Goal: Task Accomplishment & Management: Manage account settings

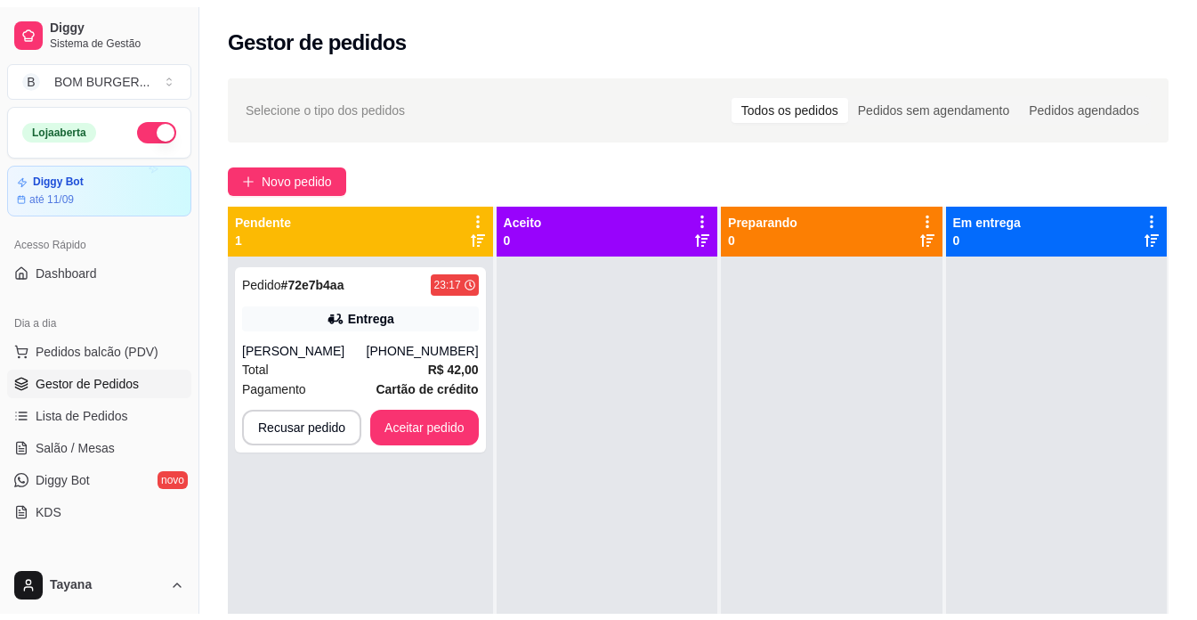
scroll to position [3, 0]
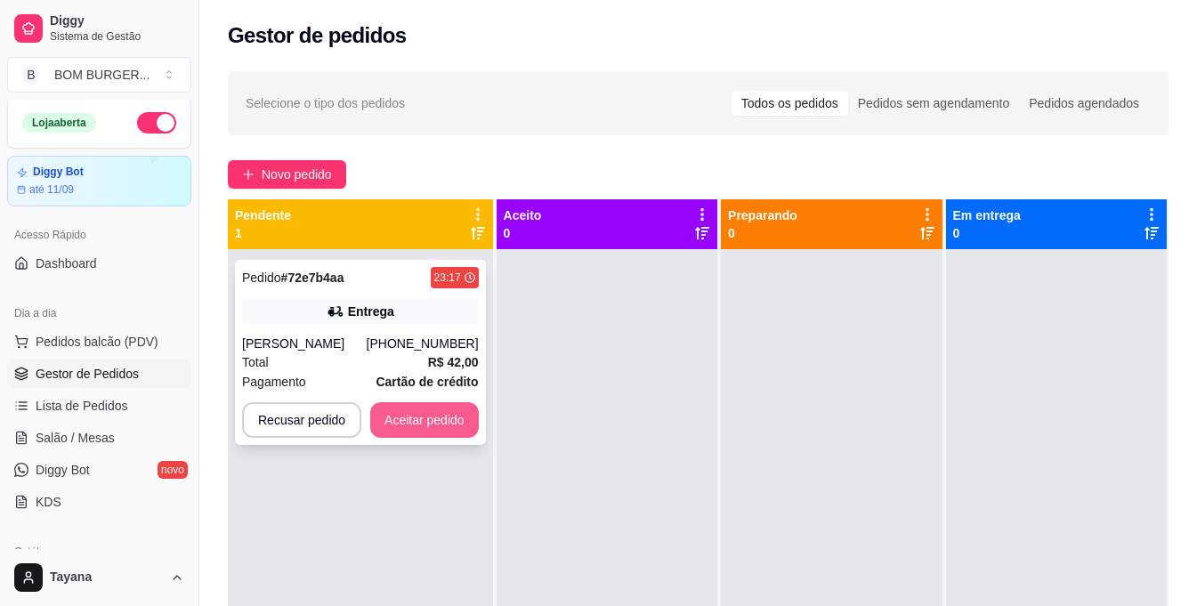
click at [383, 423] on button "Aceitar pedido" at bounding box center [424, 420] width 109 height 36
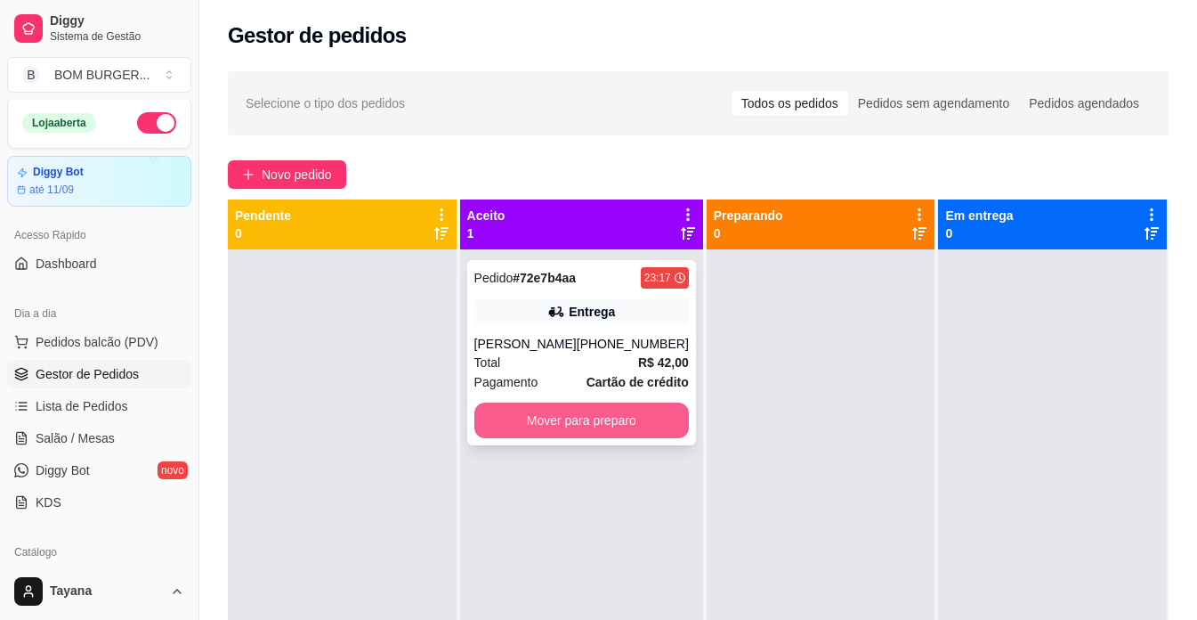
click at [668, 436] on button "Mover para preparo" at bounding box center [581, 420] width 215 height 36
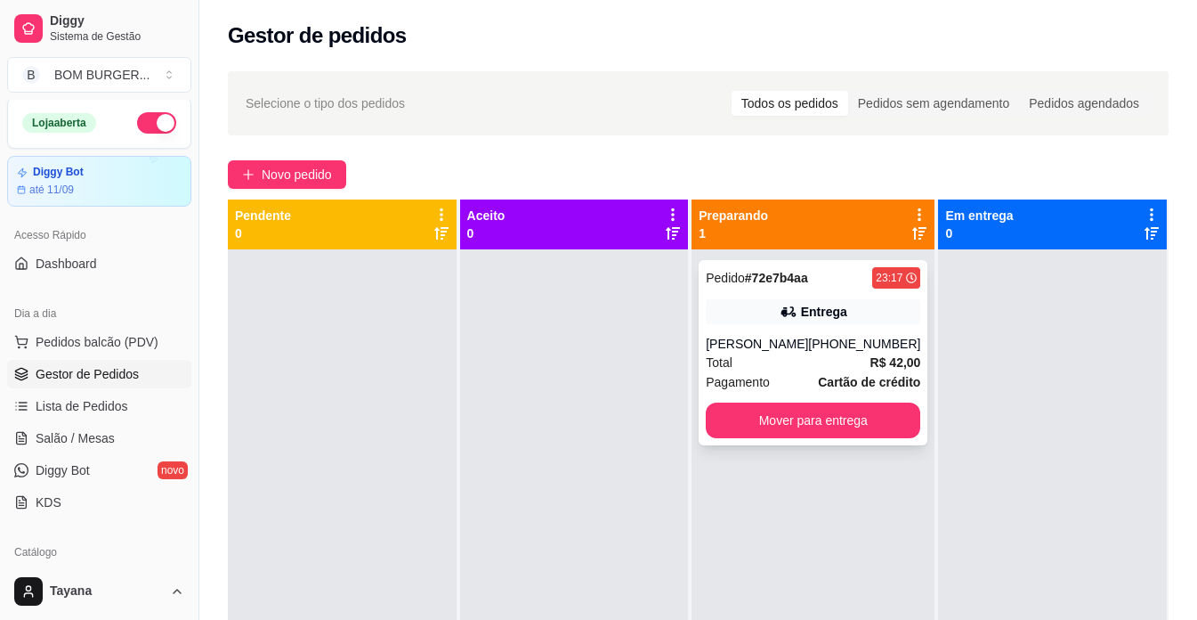
click at [776, 438] on button "Mover para entrega" at bounding box center [813, 420] width 215 height 36
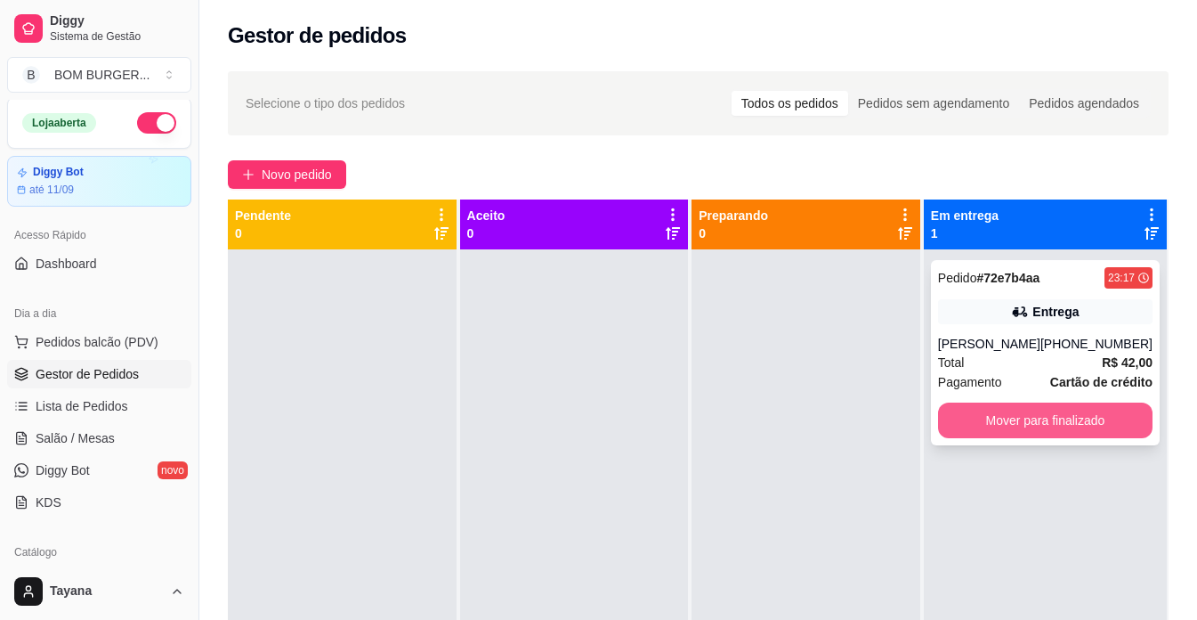
click at [960, 437] on button "Mover para finalizado" at bounding box center [1045, 420] width 215 height 36
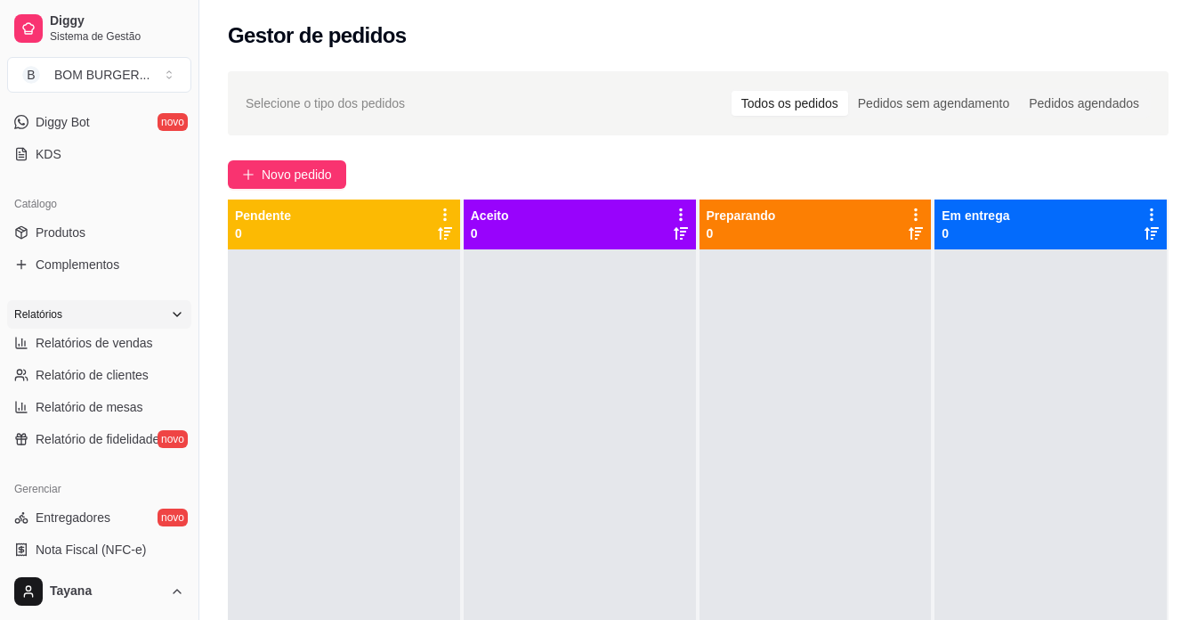
scroll to position [359, 0]
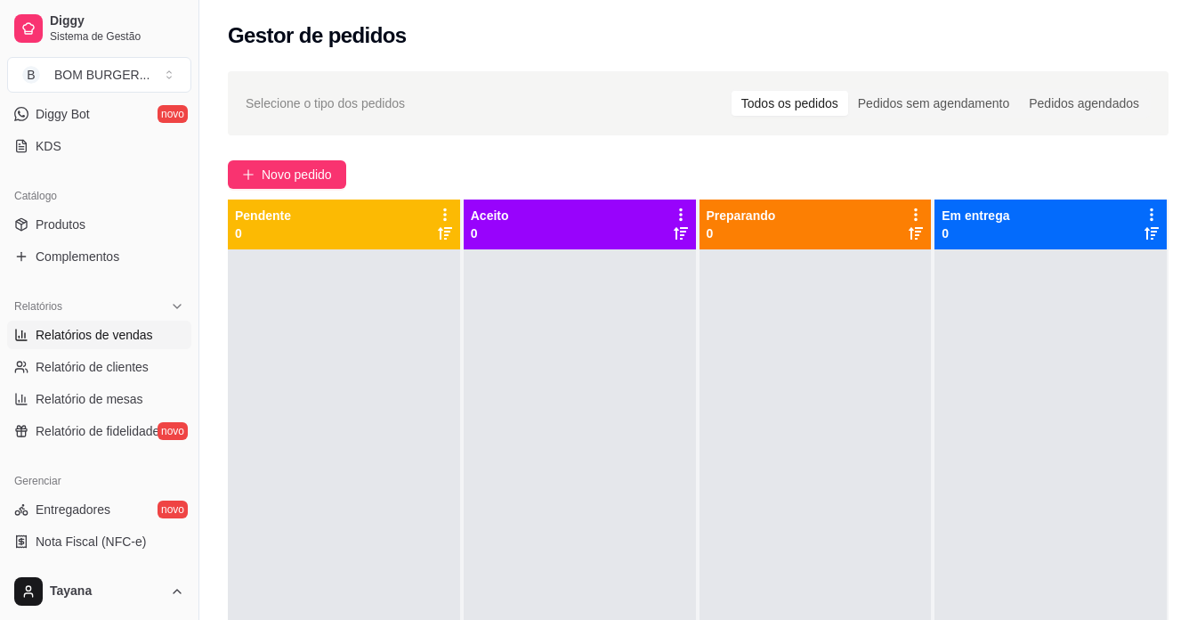
click at [108, 332] on span "Relatórios de vendas" at bounding box center [95, 335] width 118 height 18
select select "ALL"
select select "0"
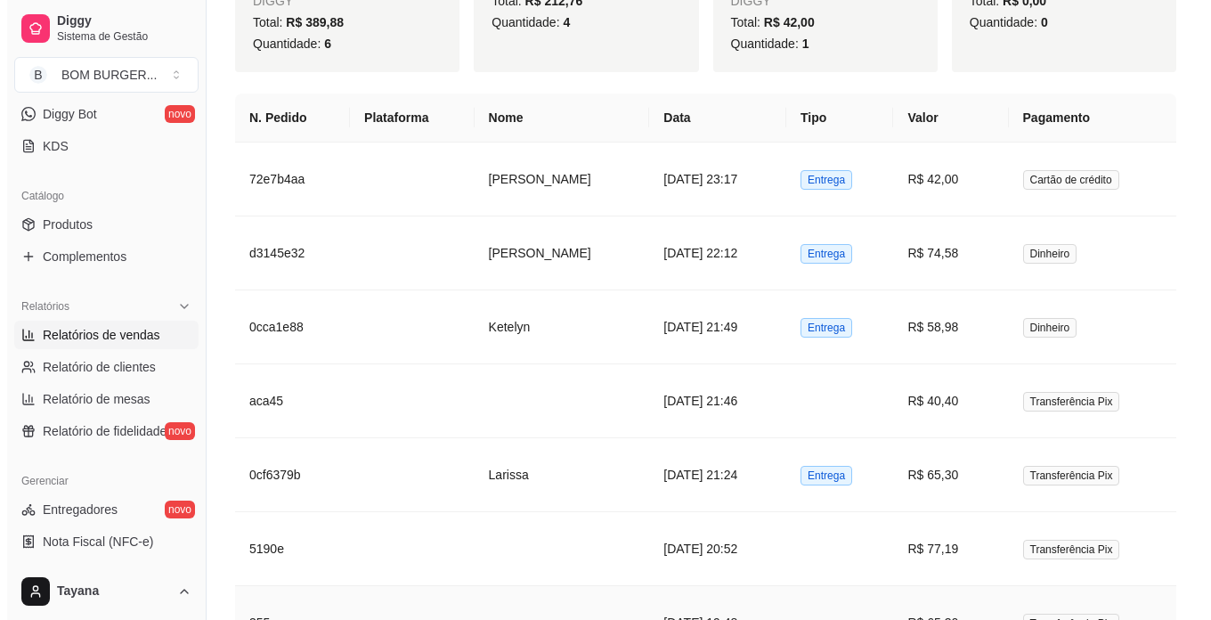
scroll to position [870, 0]
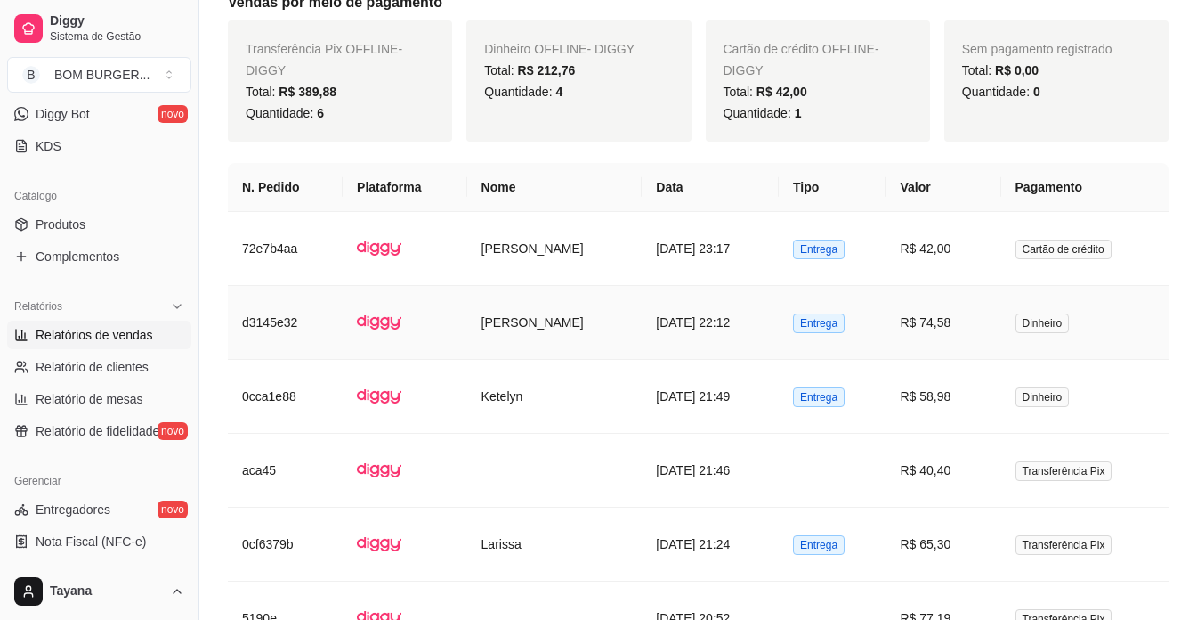
click at [969, 320] on td "R$ 74,58" at bounding box center [943, 323] width 115 height 74
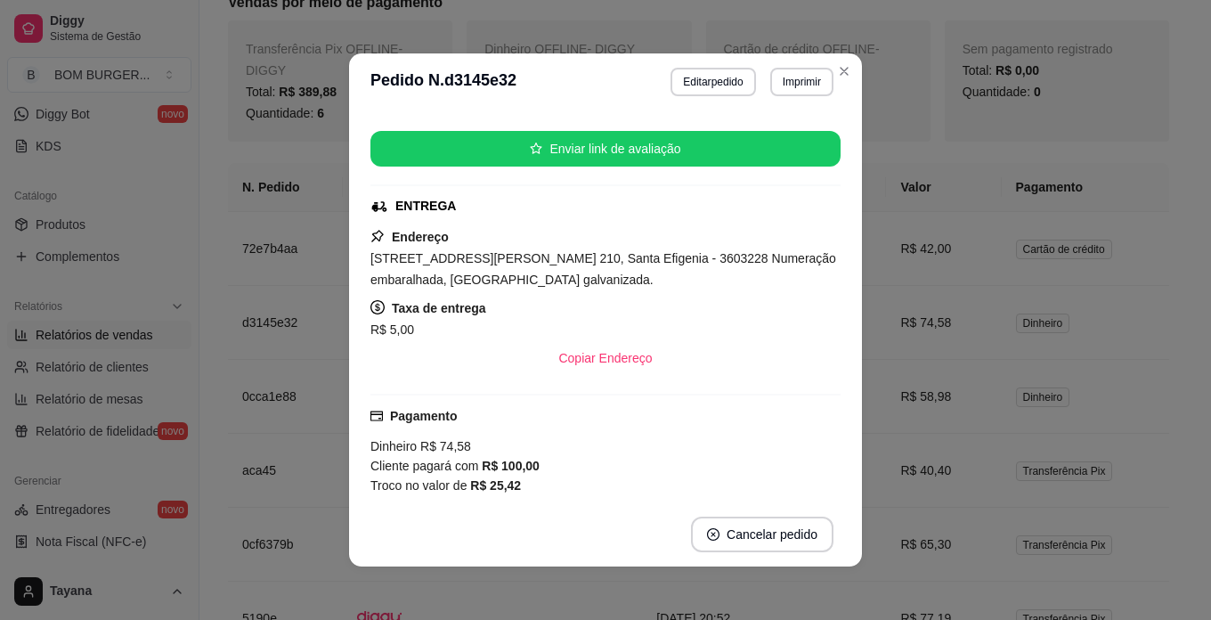
scroll to position [178, 0]
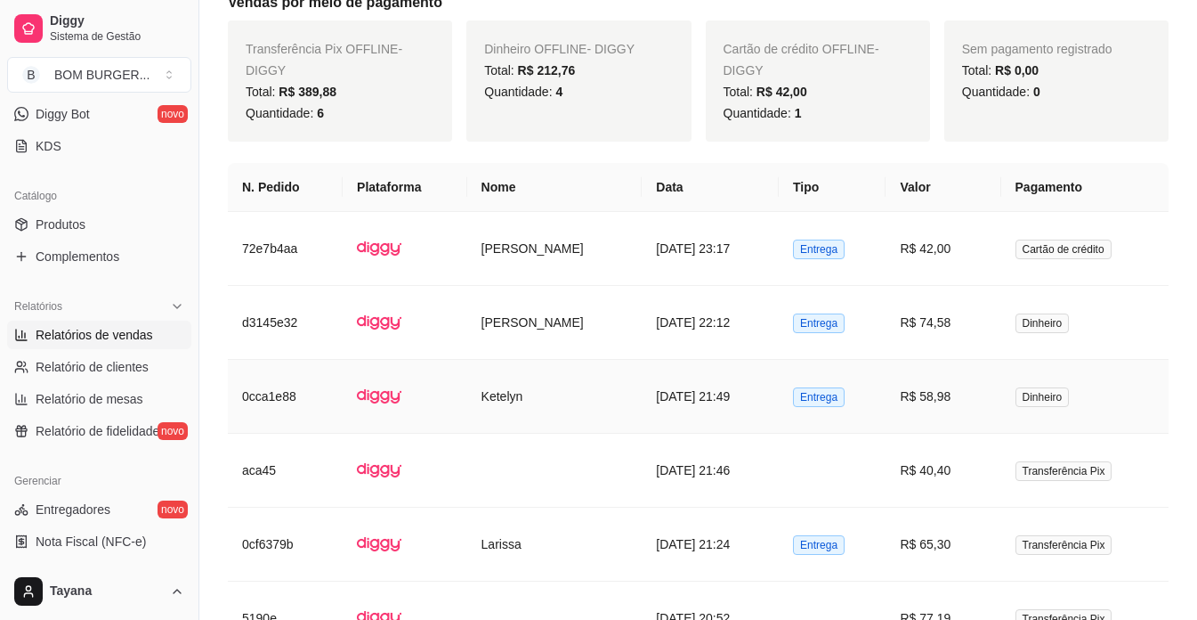
click at [969, 403] on td "R$ 58,98" at bounding box center [943, 397] width 115 height 74
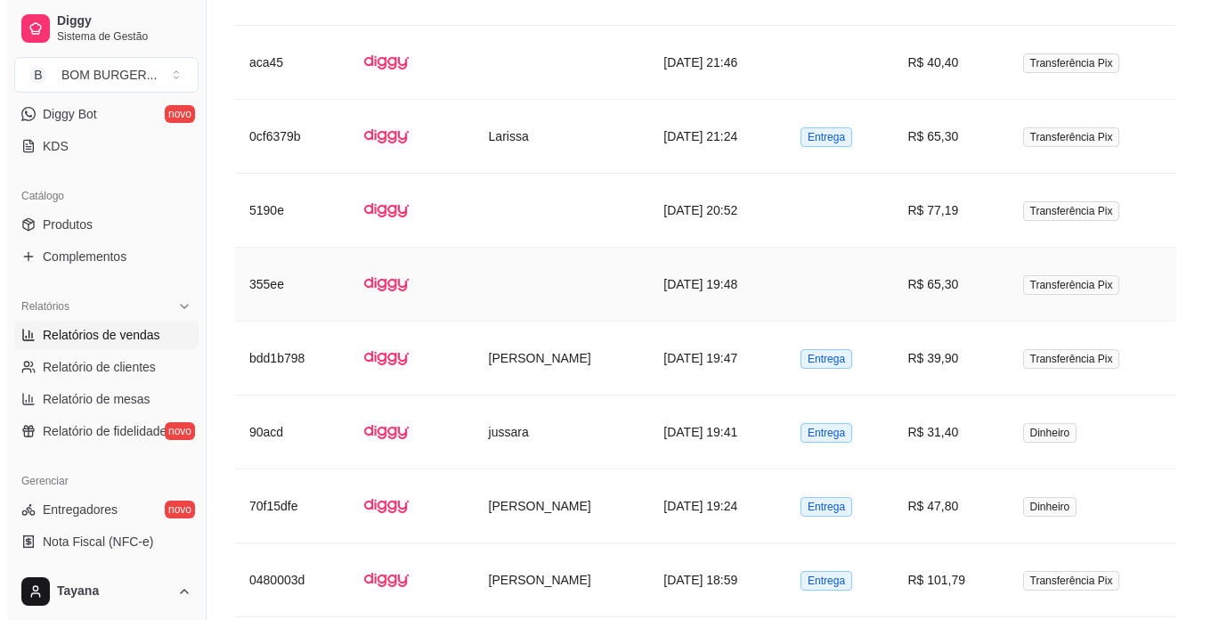
scroll to position [1315, 0]
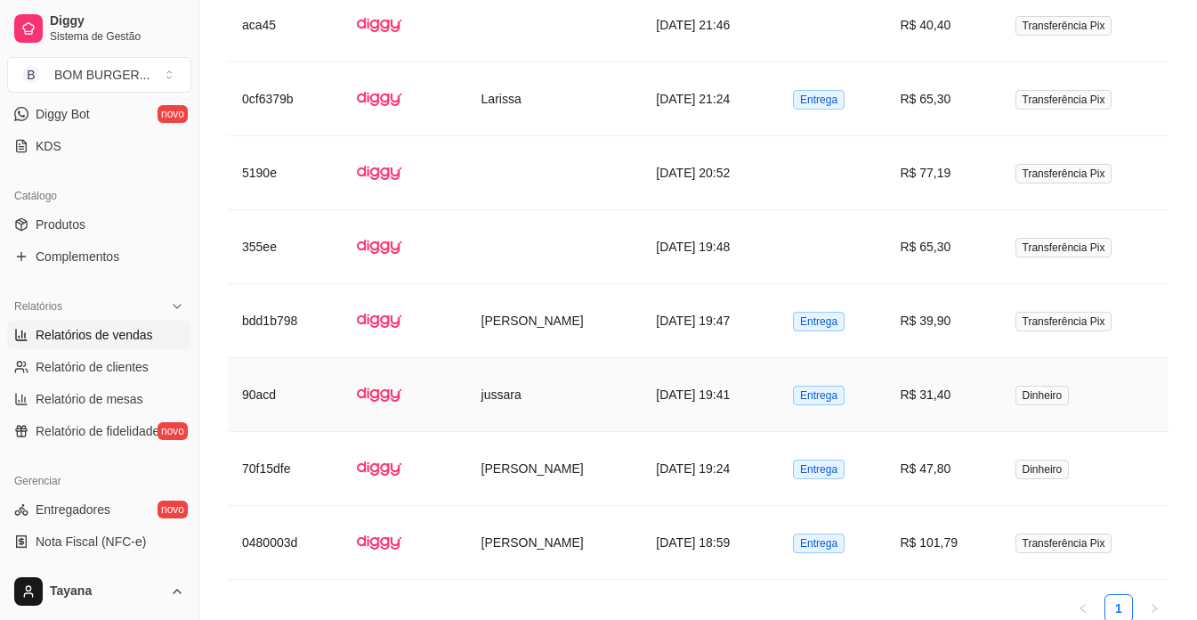
click at [949, 399] on td "R$ 31,40" at bounding box center [943, 395] width 115 height 74
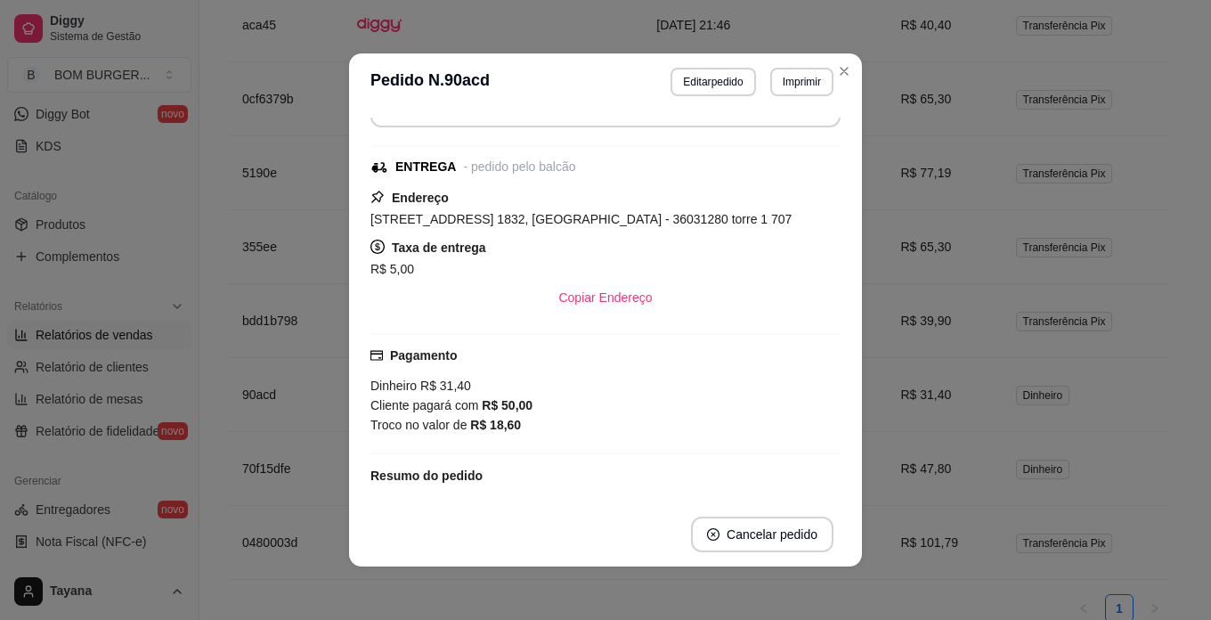
scroll to position [178, 0]
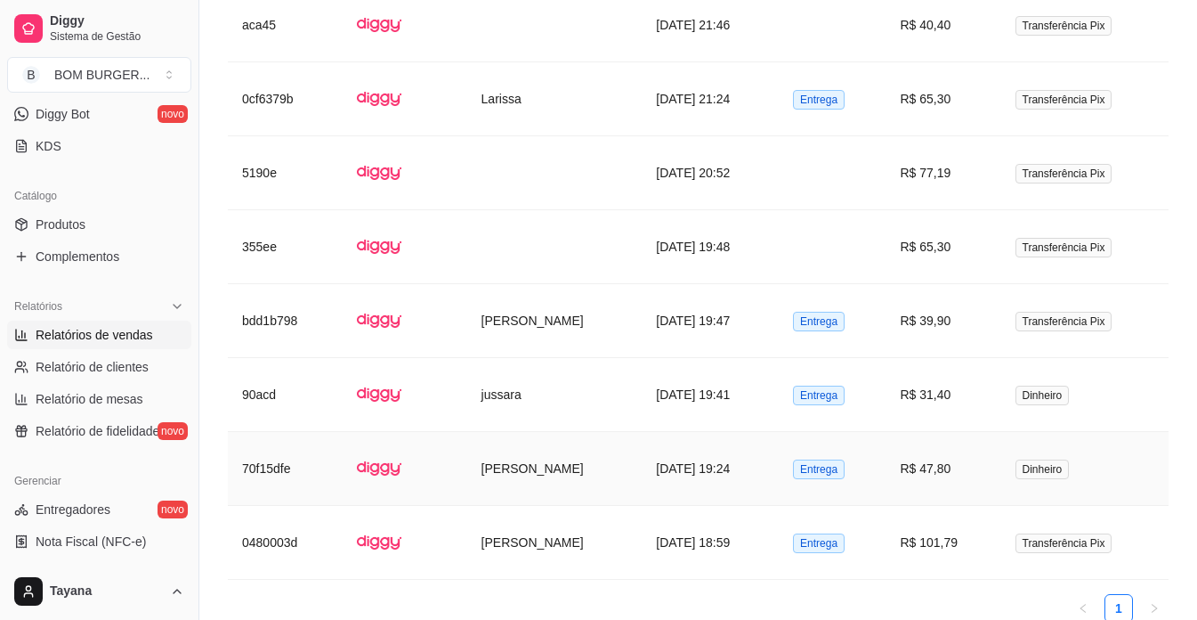
click at [845, 468] on span "Entrega" at bounding box center [819, 469] width 52 height 20
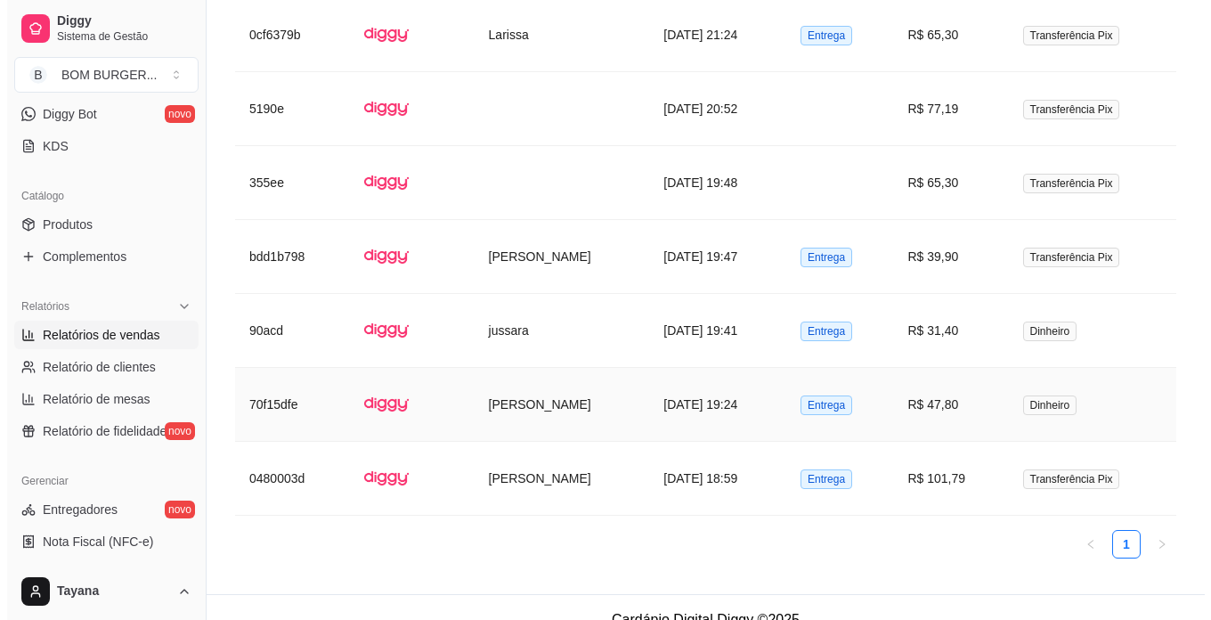
scroll to position [1404, 0]
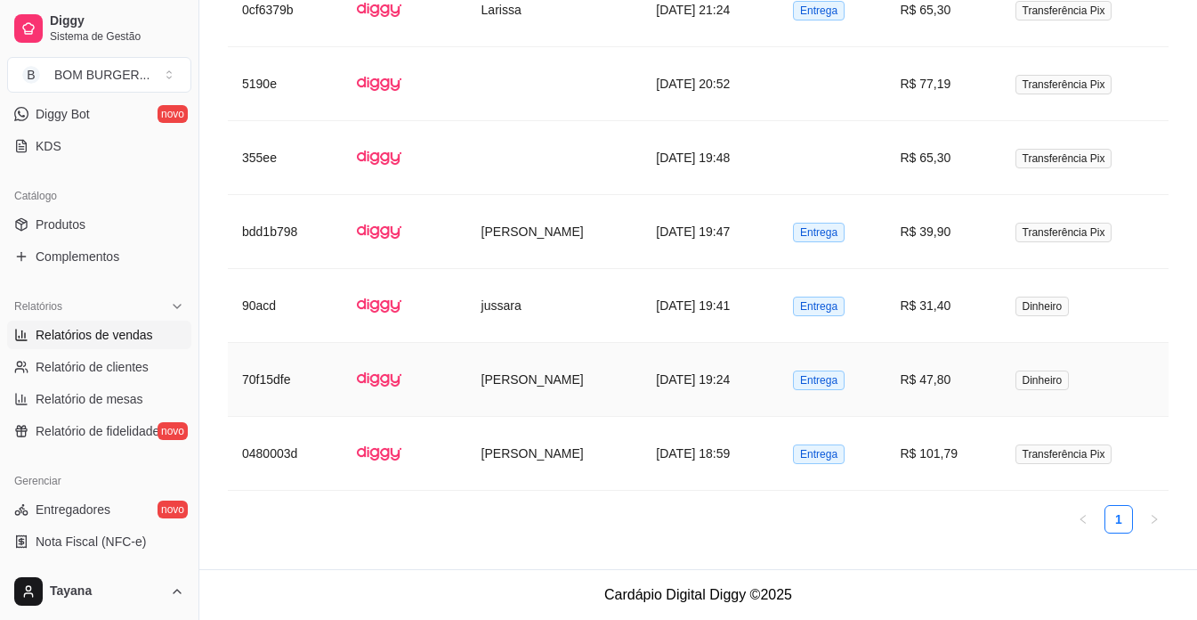
click at [682, 383] on td "[DATE] 19:24" at bounding box center [710, 380] width 137 height 74
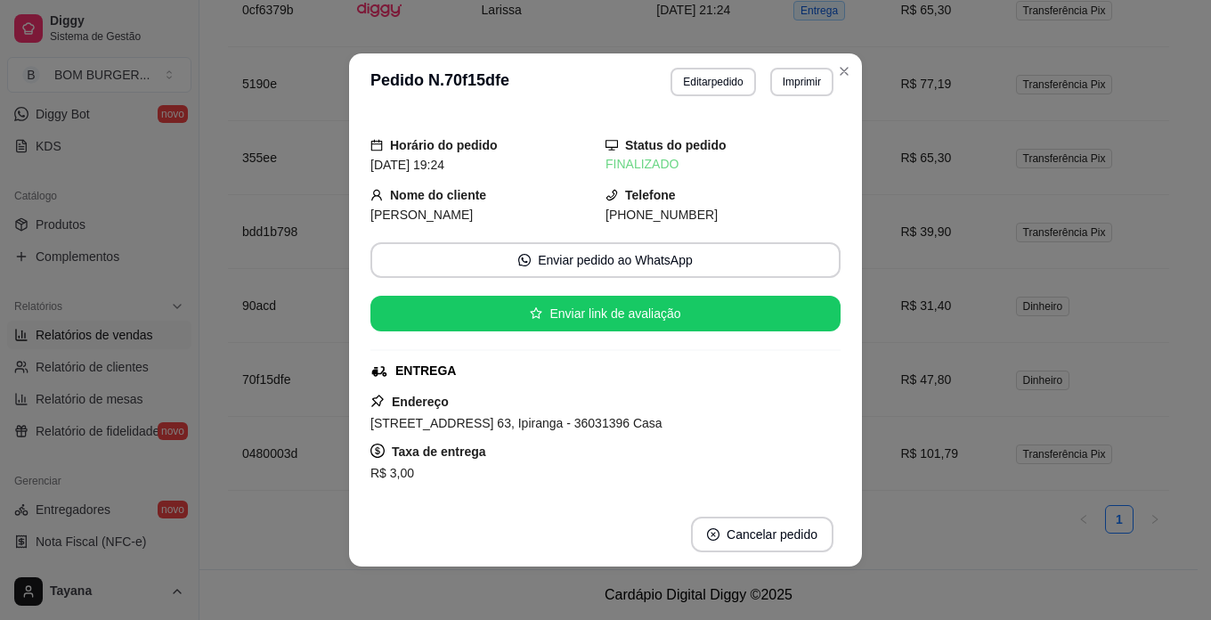
scroll to position [178, 0]
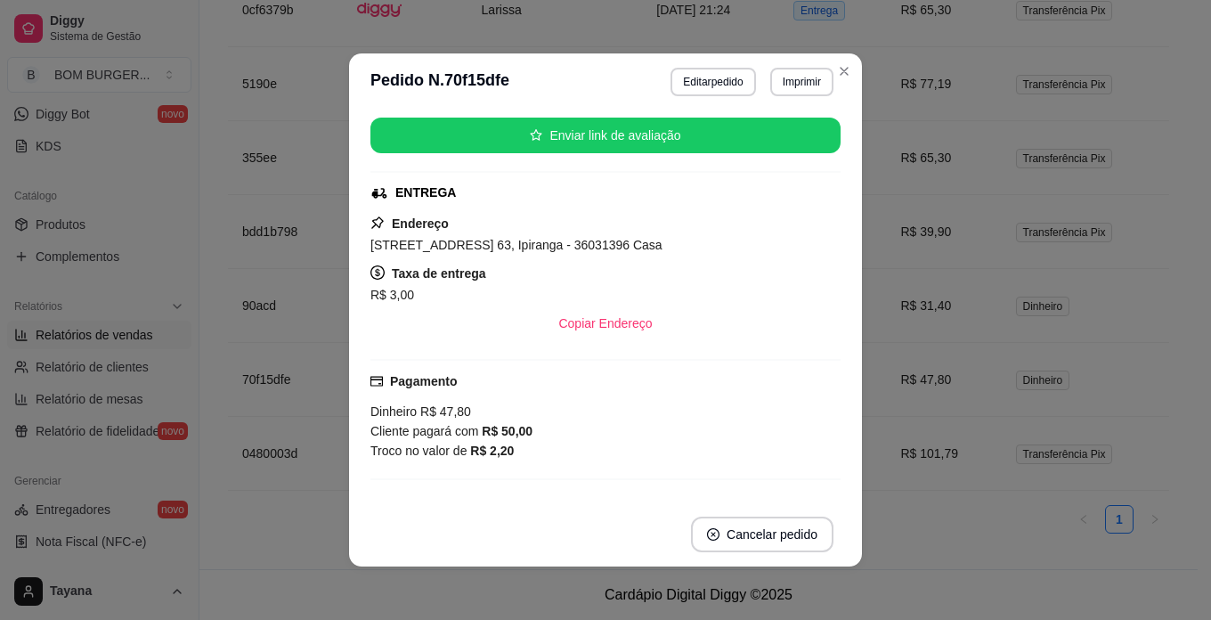
click at [855, 68] on header "**********" at bounding box center [605, 81] width 513 height 57
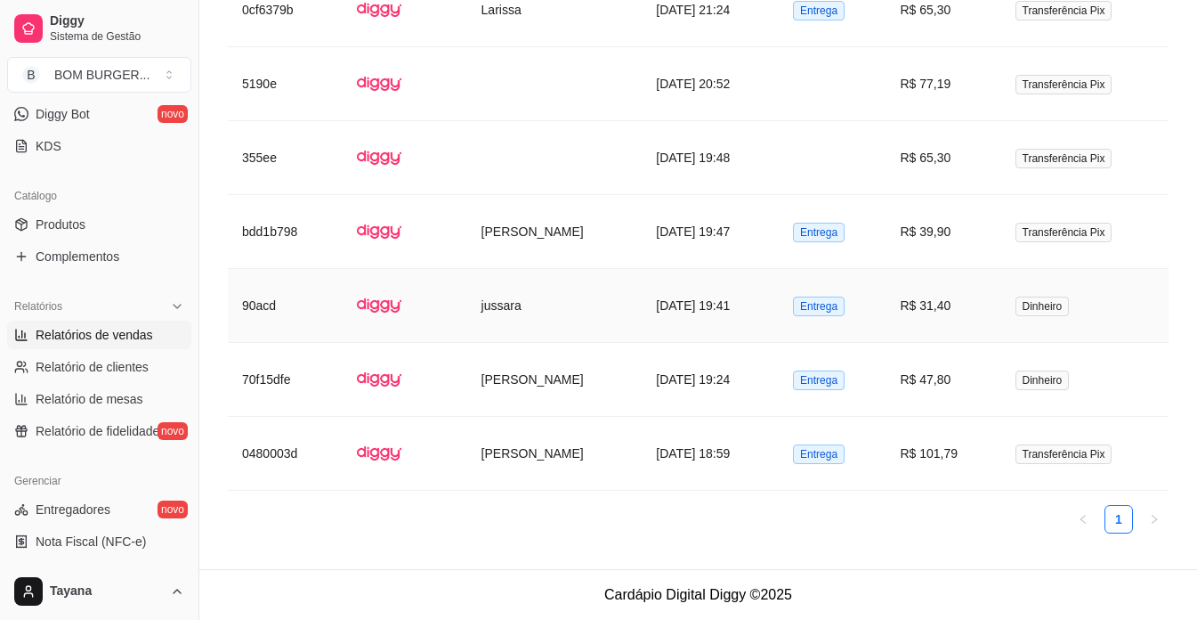
click at [756, 307] on td "[DATE] 19:41" at bounding box center [710, 306] width 137 height 74
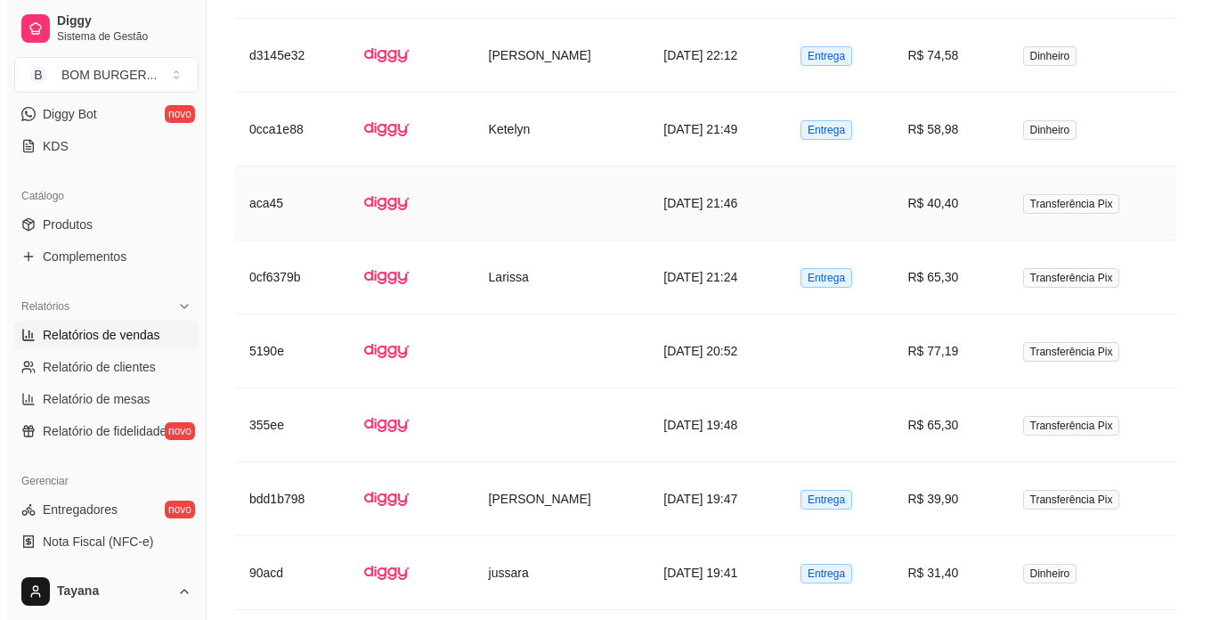
scroll to position [1048, 0]
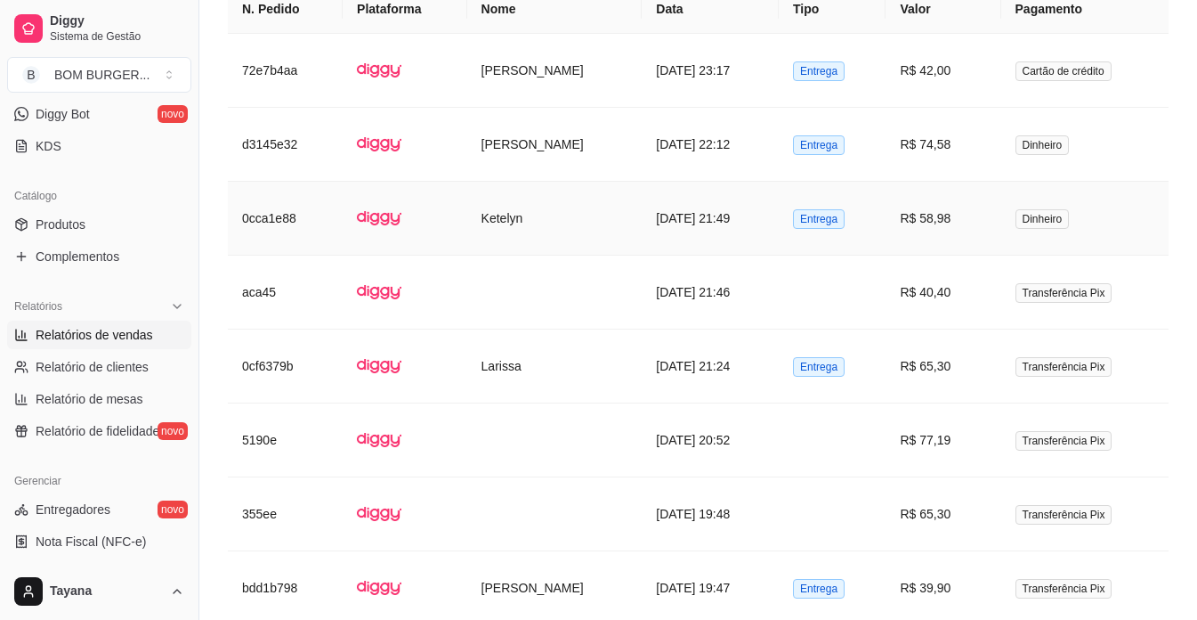
click at [744, 216] on td "[DATE] 21:49" at bounding box center [710, 219] width 137 height 74
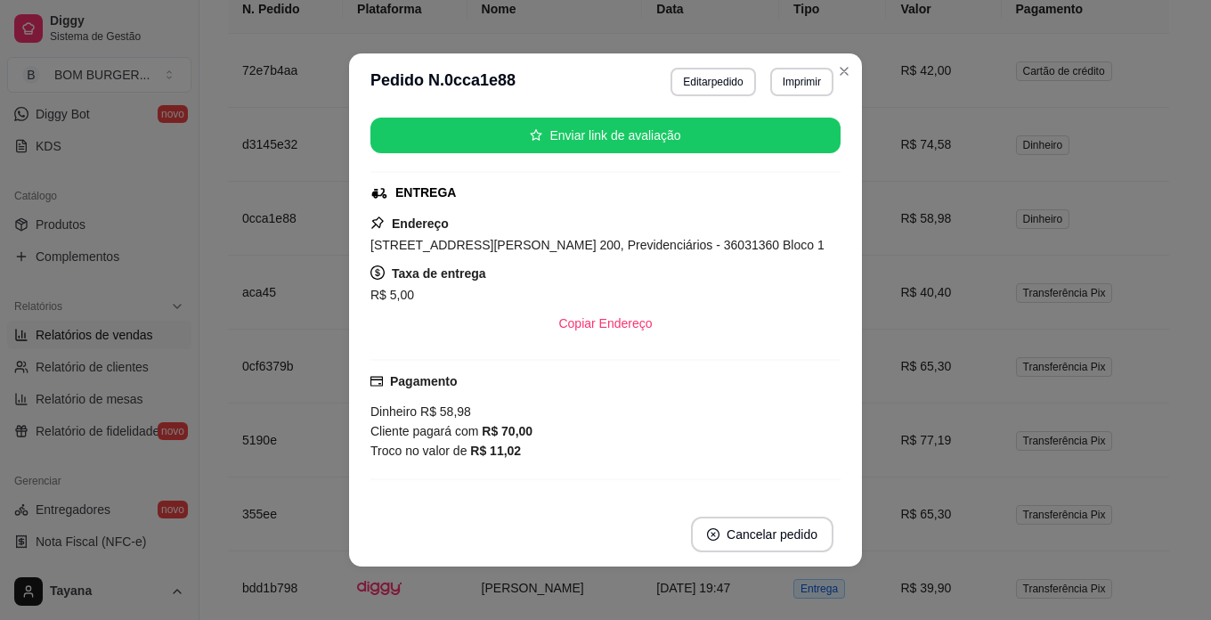
scroll to position [267, 0]
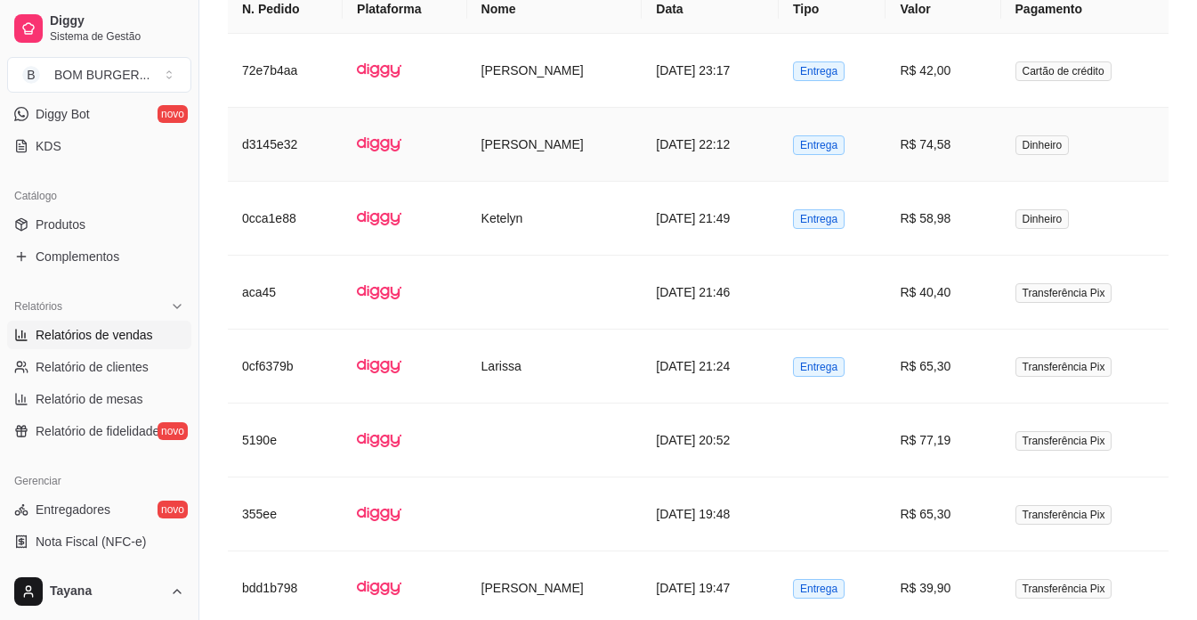
click at [736, 140] on td "[DATE] 22:12" at bounding box center [710, 145] width 137 height 74
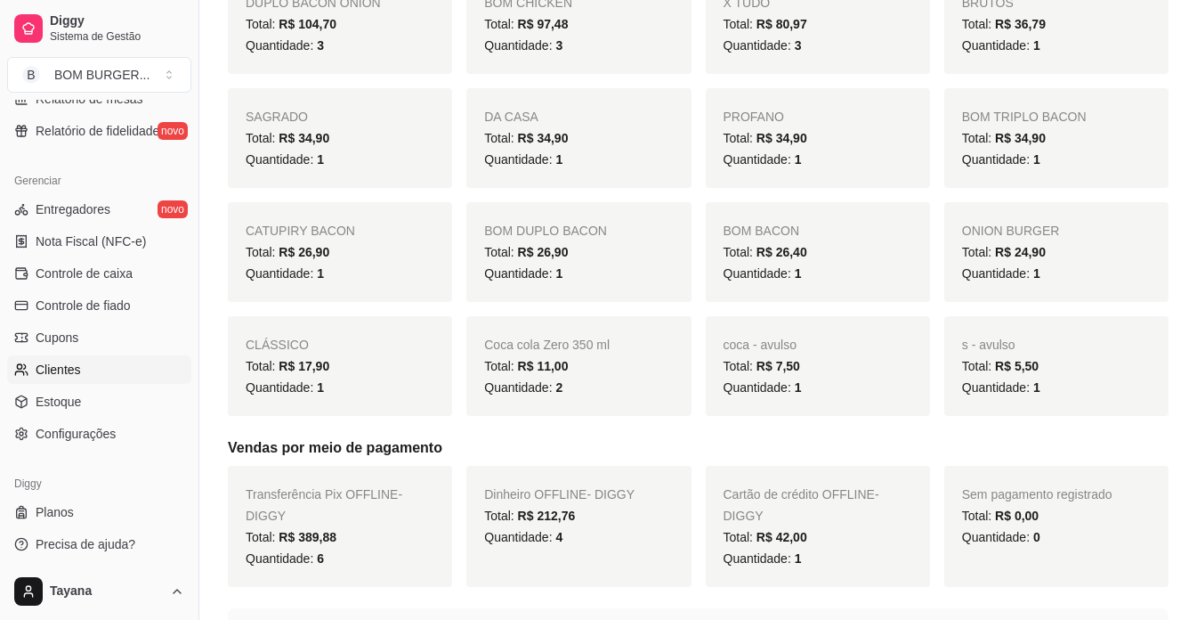
scroll to position [661, 0]
click at [115, 270] on span "Controle de caixa" at bounding box center [84, 271] width 97 height 18
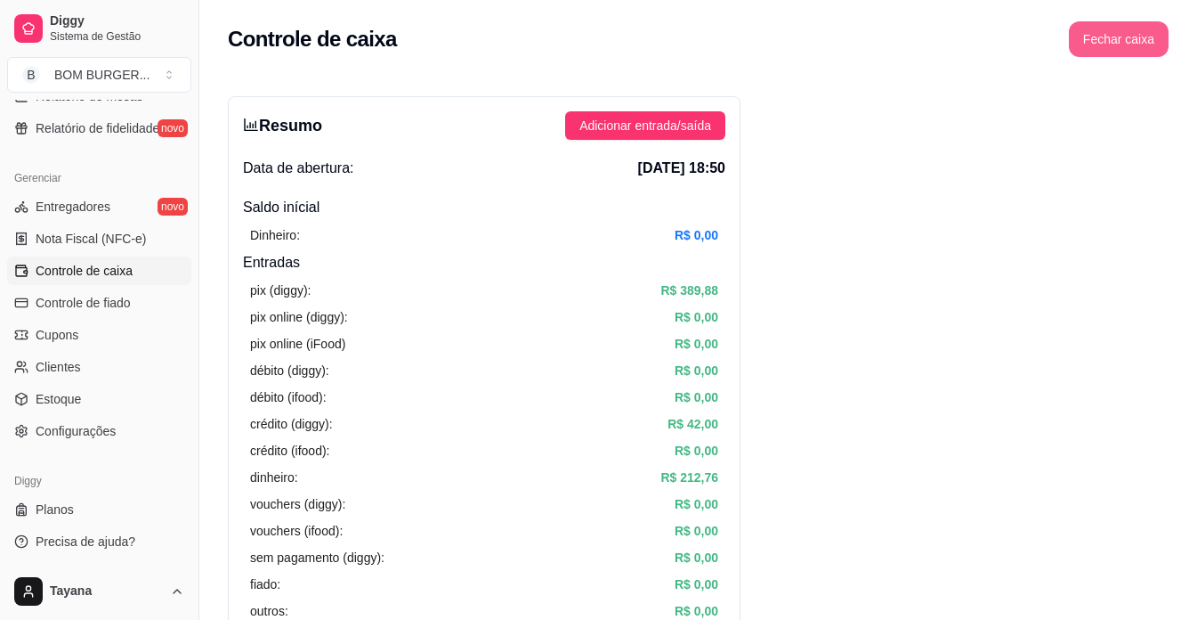
click at [1121, 41] on button "Fechar caixa" at bounding box center [1119, 39] width 100 height 36
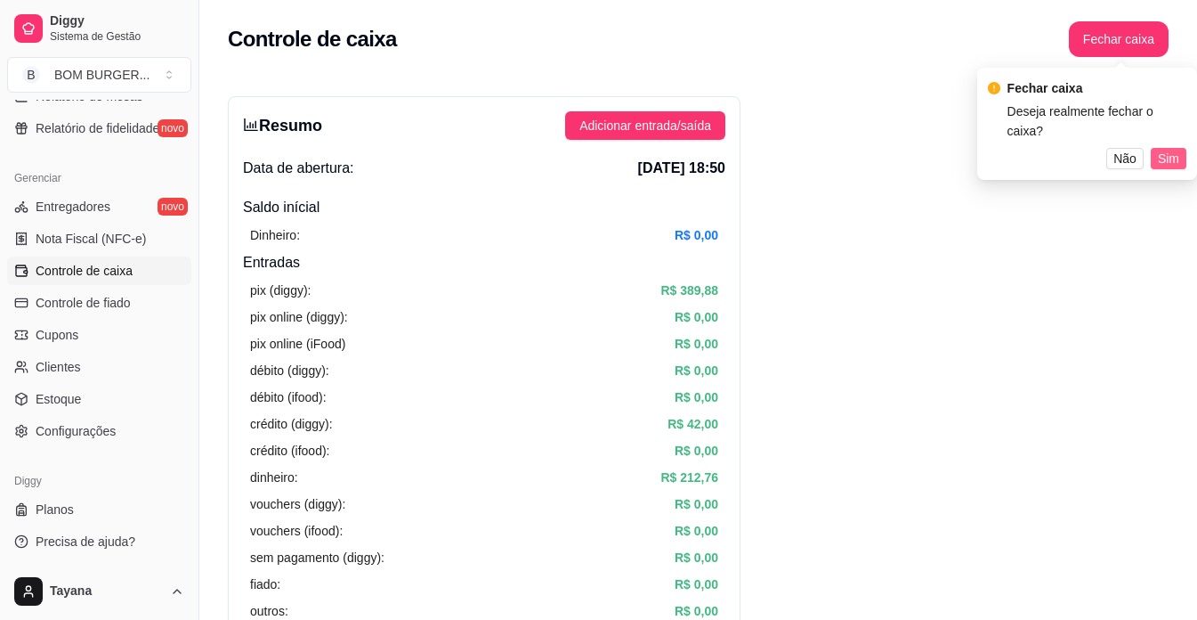
click at [1157, 148] on button "Sim" at bounding box center [1169, 158] width 36 height 21
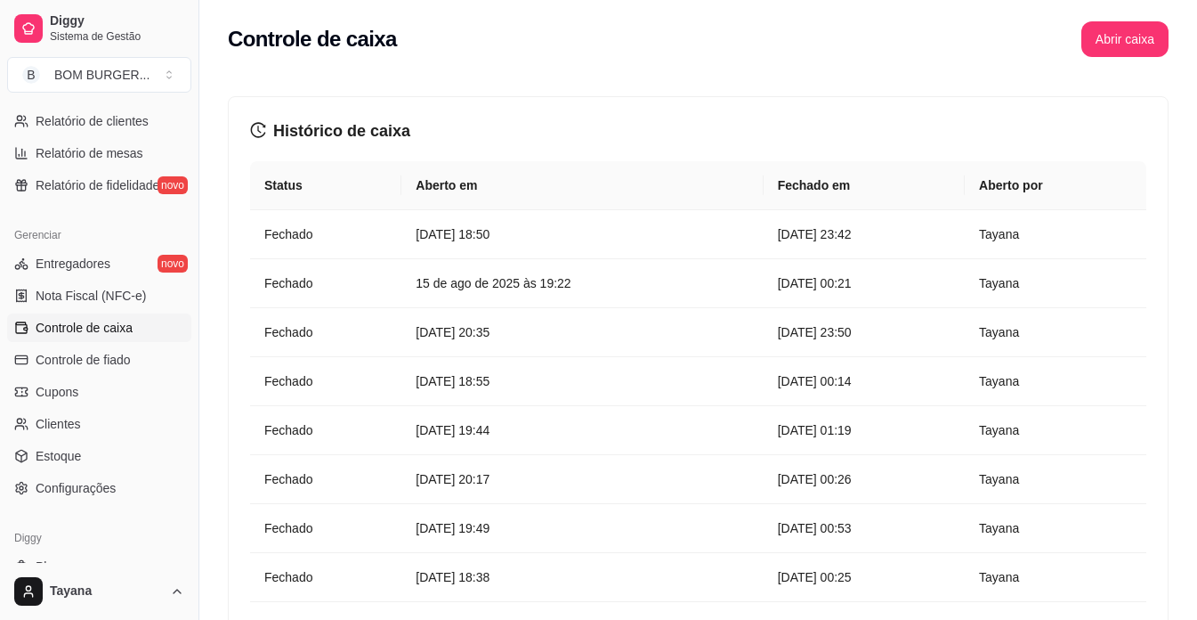
scroll to position [572, 0]
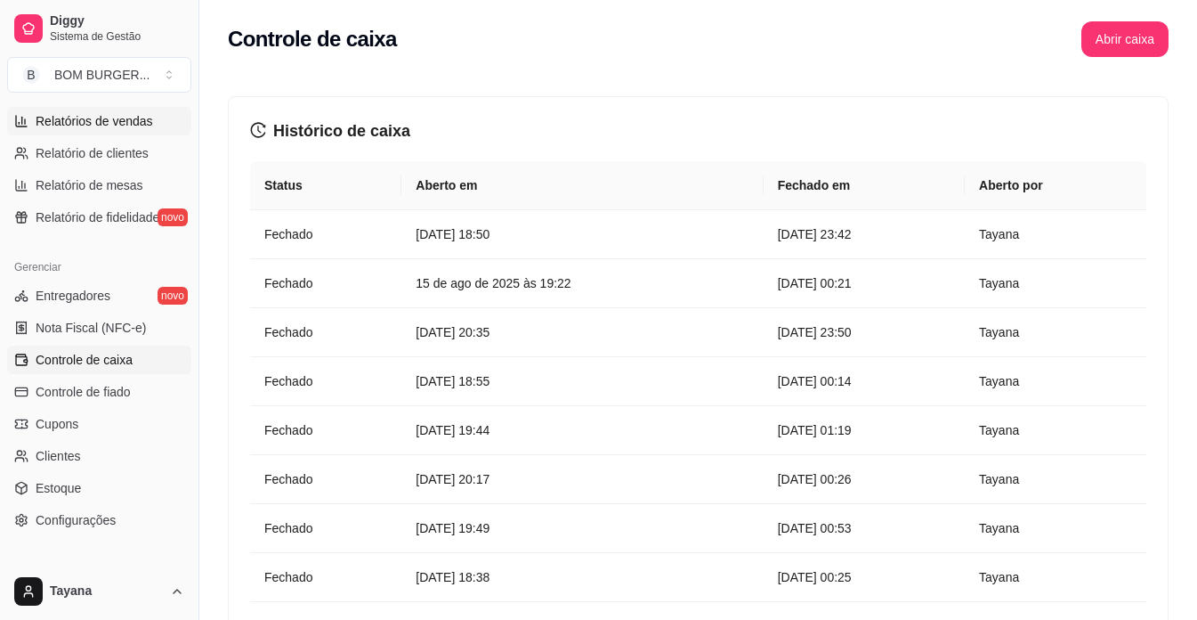
click at [140, 123] on span "Relatórios de vendas" at bounding box center [95, 121] width 118 height 18
select select "ALL"
select select "0"
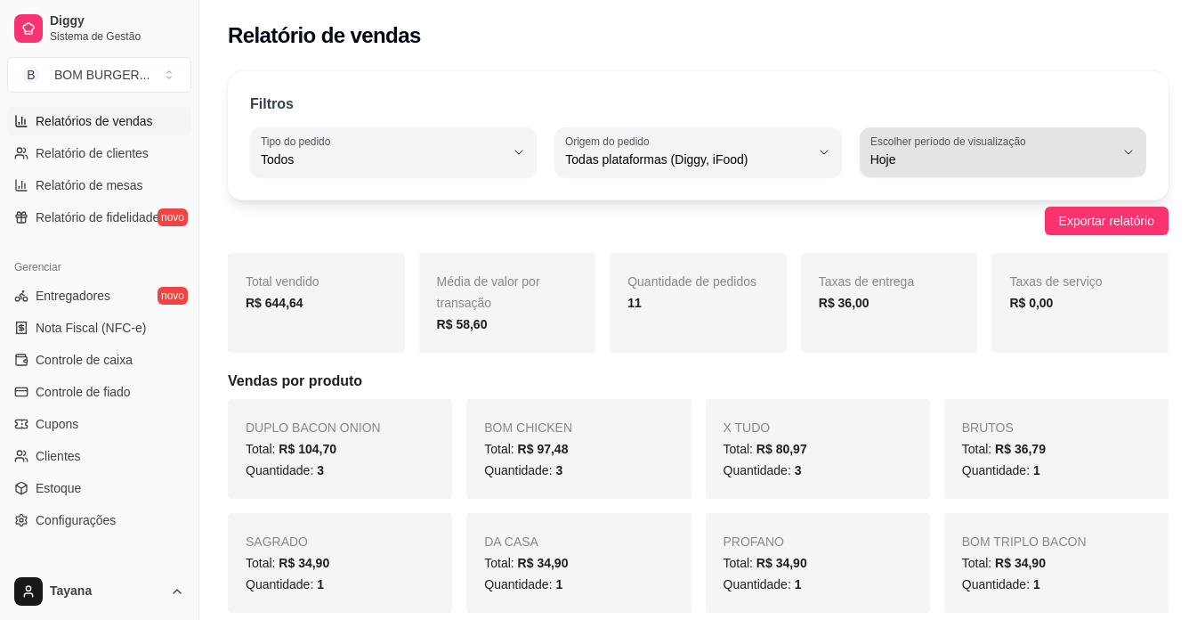
click at [1128, 157] on icon "button" at bounding box center [1129, 152] width 14 height 14
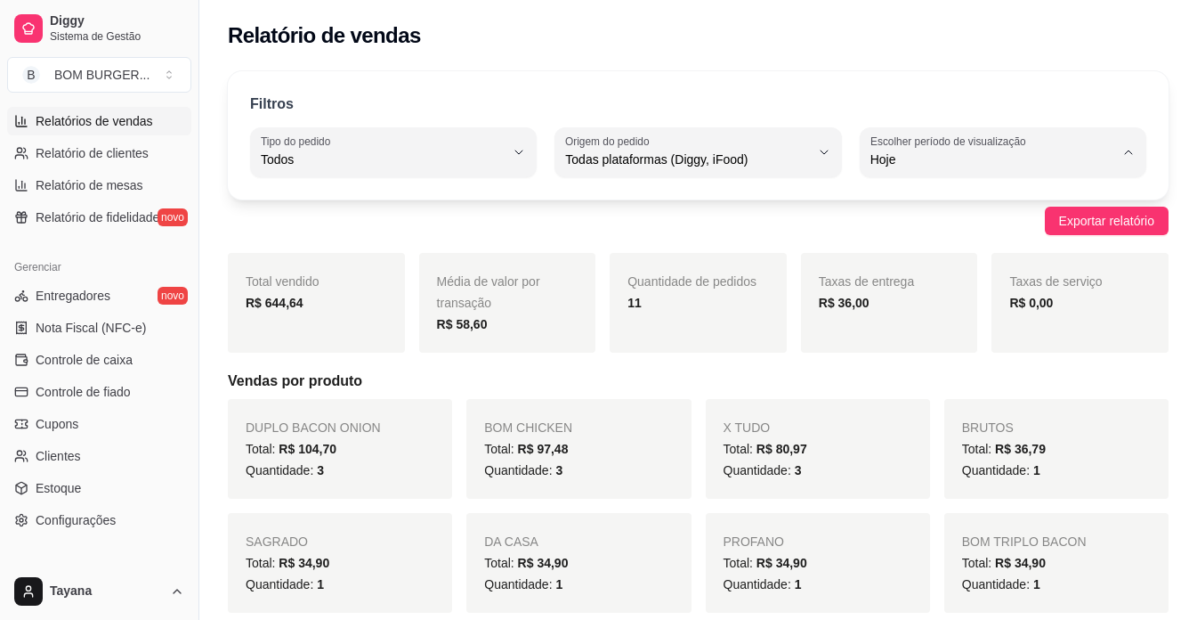
click at [915, 385] on span "Customizado" at bounding box center [994, 376] width 231 height 17
type input "-1"
select select "-1"
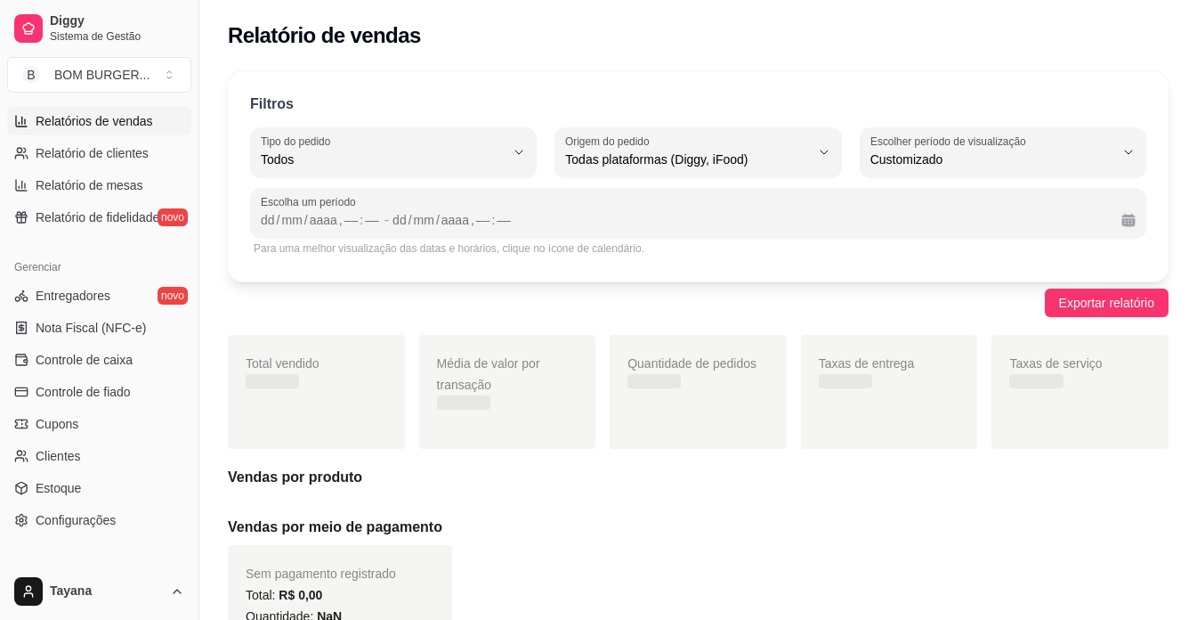
scroll to position [17, 0]
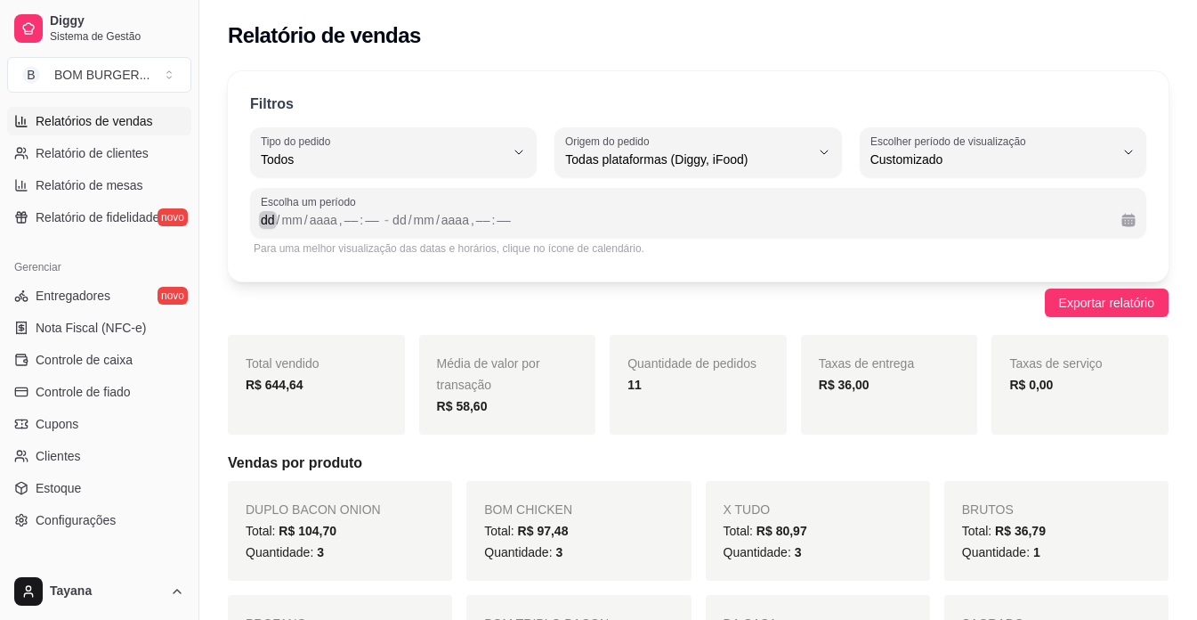
click at [272, 220] on div "dd" at bounding box center [268, 220] width 18 height 18
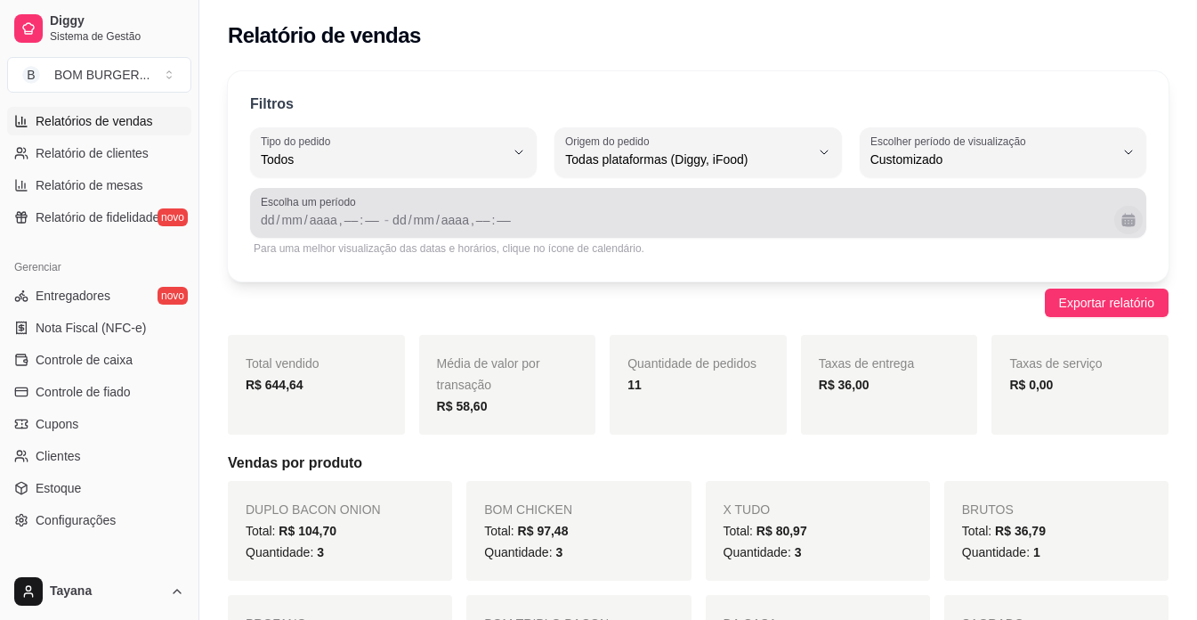
click at [1132, 222] on button "Calendário" at bounding box center [1129, 220] width 28 height 28
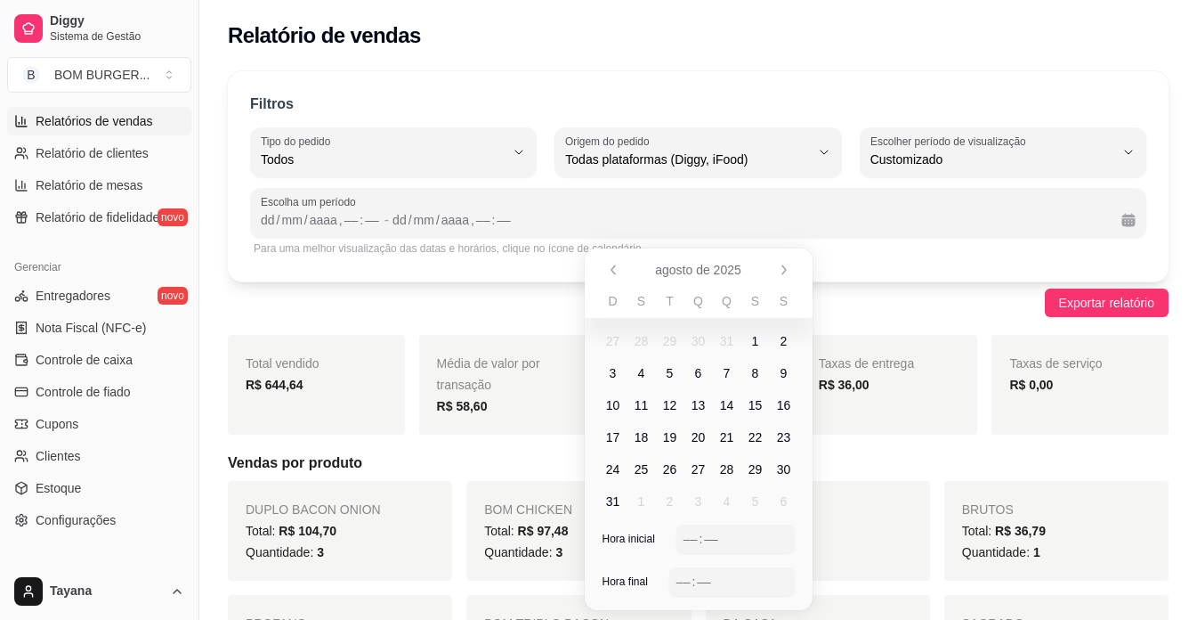
click at [754, 338] on span "1" at bounding box center [755, 341] width 7 height 18
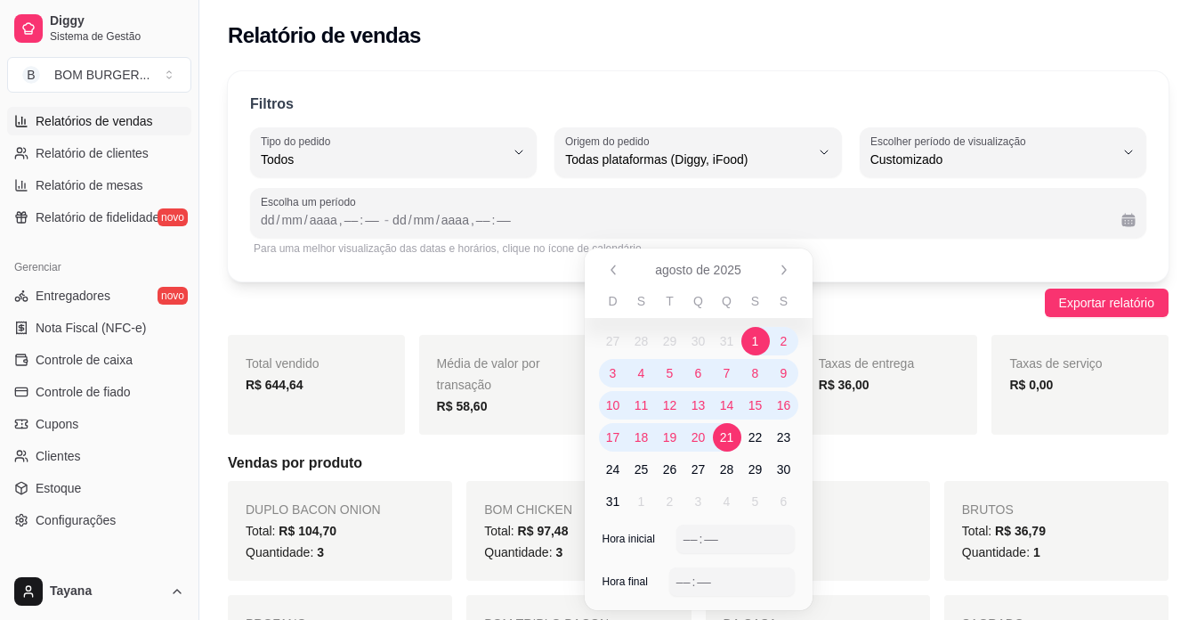
click at [726, 430] on span "21" at bounding box center [727, 437] width 14 height 18
click at [1127, 221] on button "Calendário" at bounding box center [1129, 220] width 28 height 28
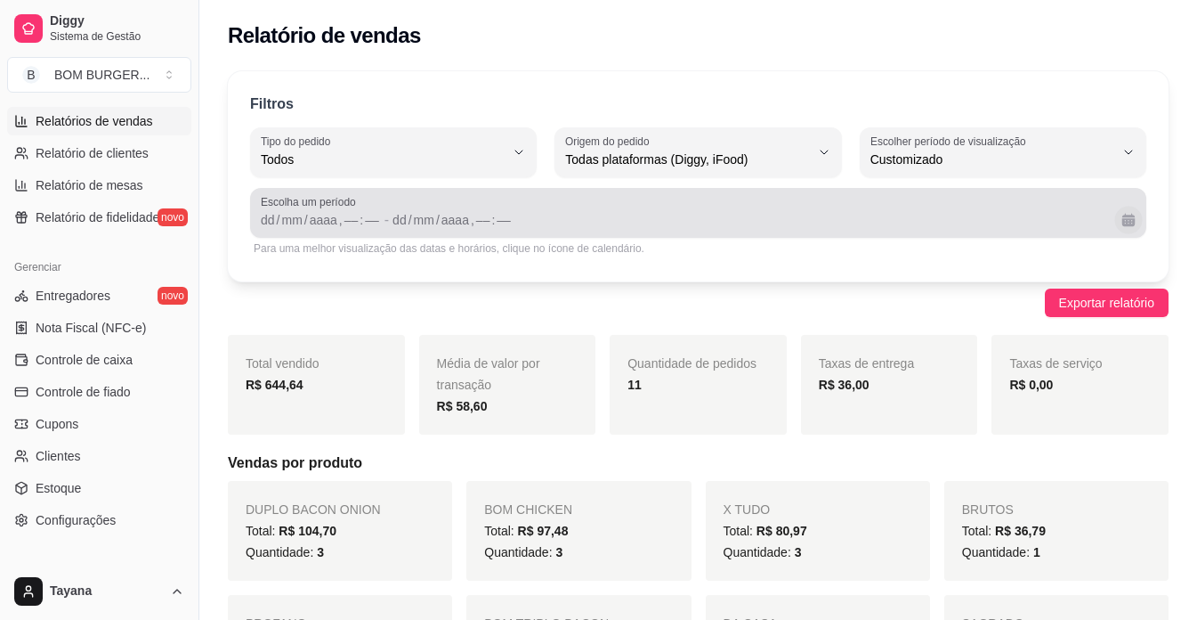
click at [1127, 221] on button "Calendário" at bounding box center [1129, 220] width 28 height 28
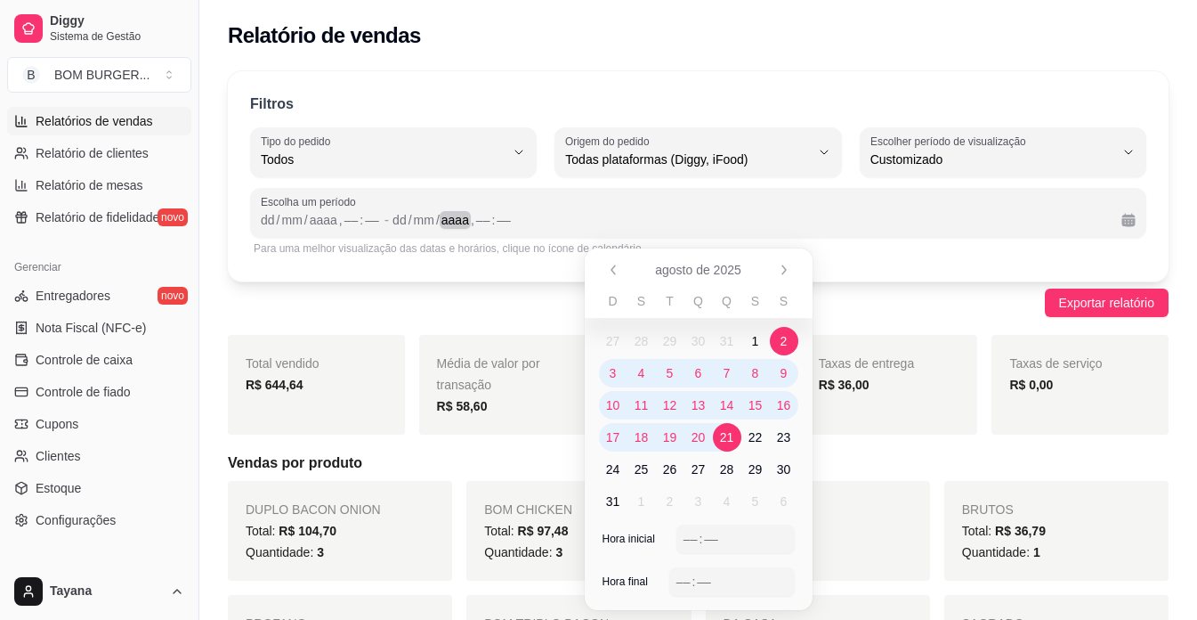
click at [454, 219] on div "aaaa" at bounding box center [455, 220] width 31 height 18
click at [315, 219] on div "aaaa" at bounding box center [323, 220] width 31 height 18
click at [276, 221] on div "/" at bounding box center [278, 220] width 7 height 18
click at [400, 225] on div "/" at bounding box center [403, 220] width 7 height 18
click at [1134, 296] on span "Exportar relatório" at bounding box center [1106, 303] width 95 height 20
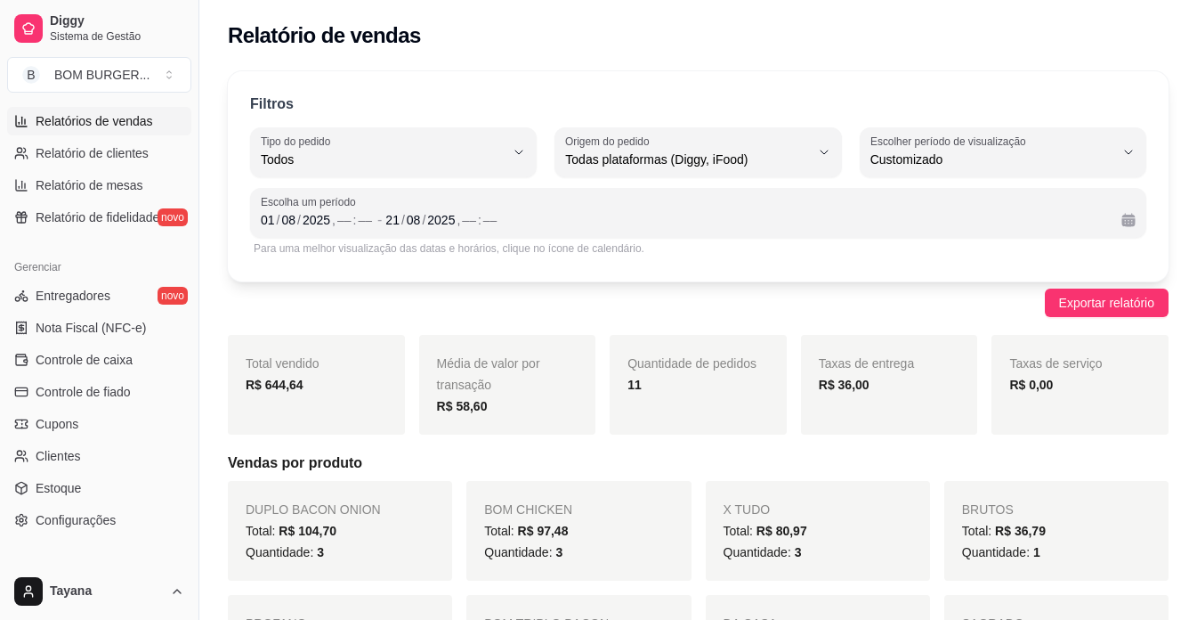
click at [700, 241] on div "Para uma melhor visualização das datas e horários, clique no ícone de calendári…" at bounding box center [698, 248] width 889 height 14
click at [500, 225] on div "[DATE] , –– : ––" at bounding box center [746, 219] width 722 height 21
click at [344, 222] on div "––" at bounding box center [345, 220] width 18 height 18
click at [465, 231] on div "Escolha um período [DATE] 18 : 00 - 21 / 08 / 2025 , –– : ––" at bounding box center [698, 213] width 896 height 50
click at [469, 221] on div "––" at bounding box center [469, 220] width 18 height 18
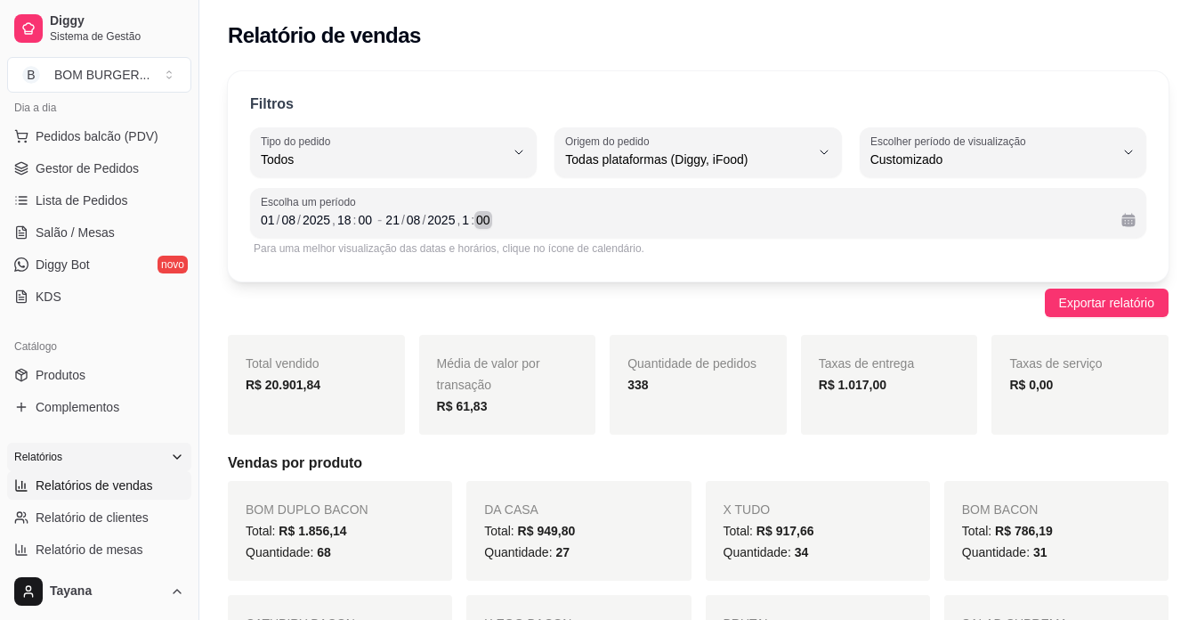
scroll to position [38, 0]
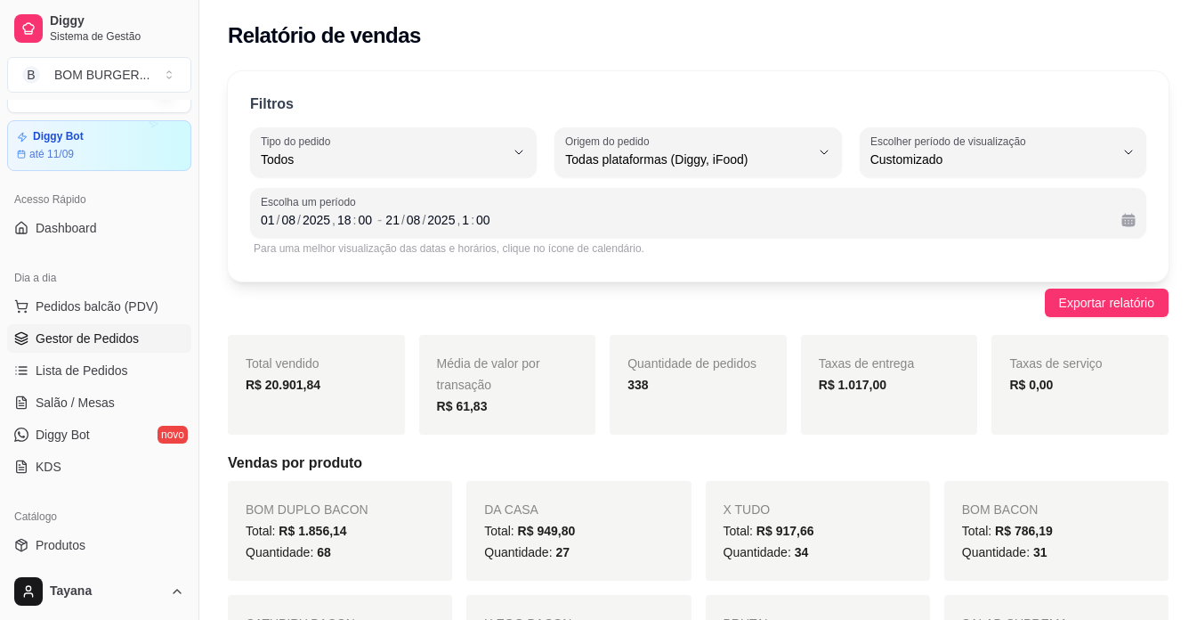
click at [136, 341] on link "Gestor de Pedidos" at bounding box center [99, 338] width 184 height 28
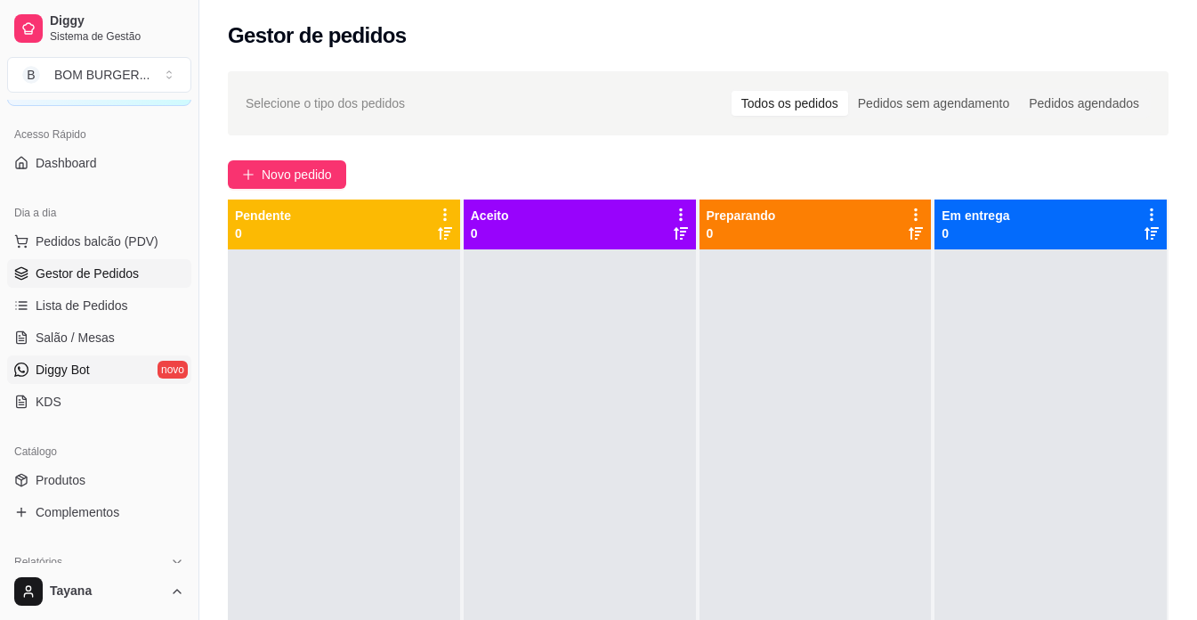
scroll to position [305, 0]
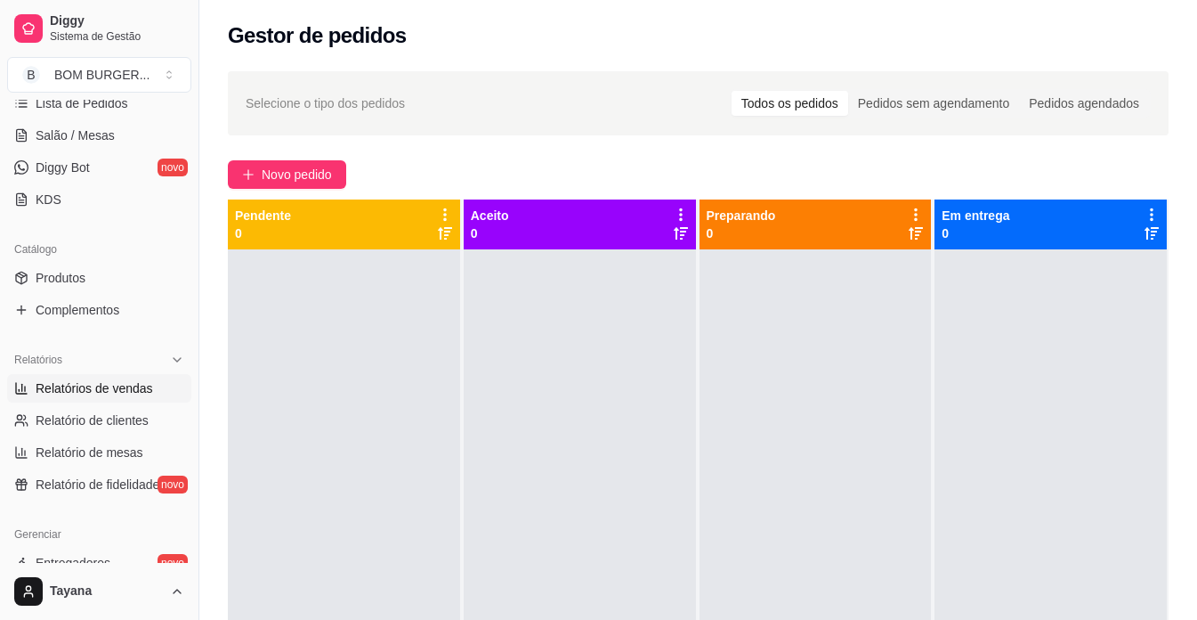
click at [110, 382] on span "Relatórios de vendas" at bounding box center [95, 388] width 118 height 18
select select "ALL"
select select "0"
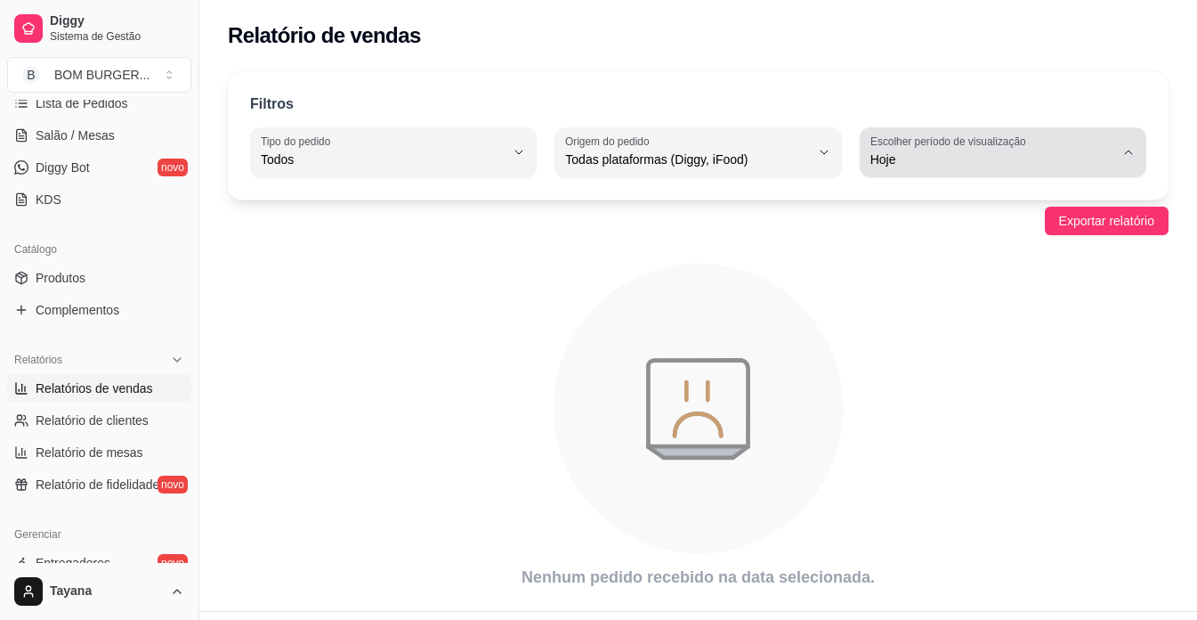
click at [949, 158] on span "Hoje" at bounding box center [993, 159] width 244 height 18
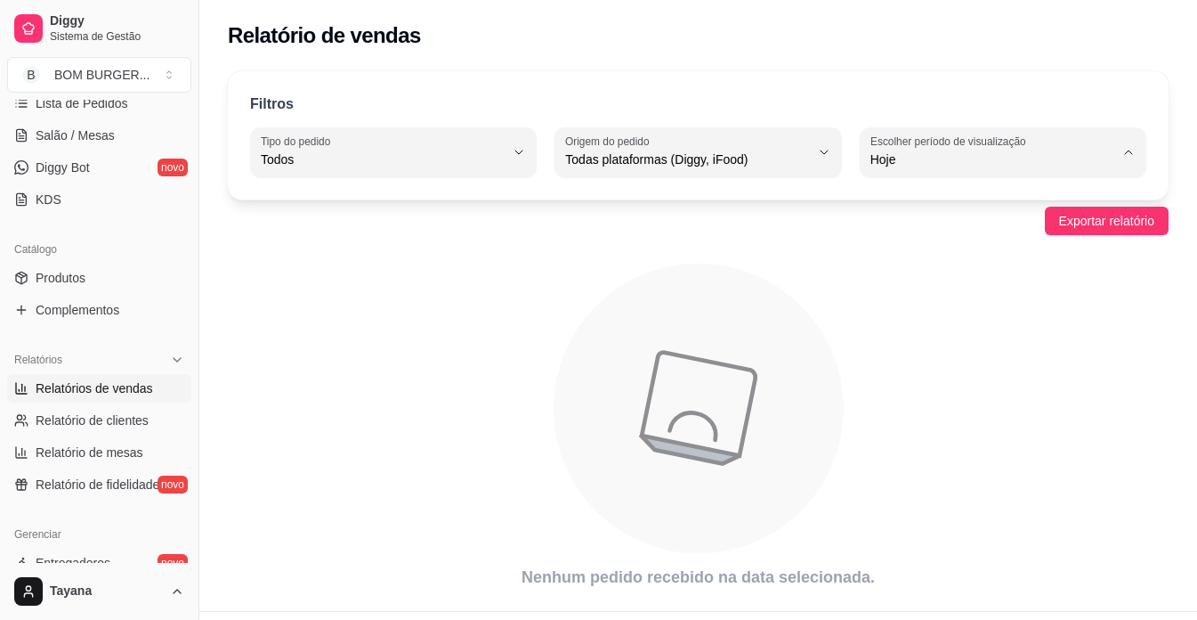
click at [905, 222] on li "Ontem" at bounding box center [1003, 231] width 262 height 28
type input "1"
select select "1"
